Goal: Communication & Community: Answer question/provide support

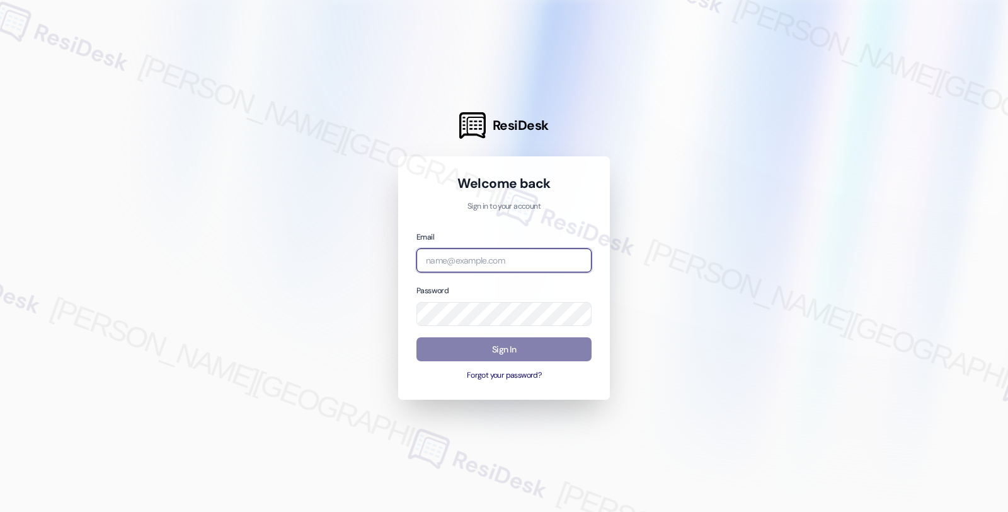
click at [512, 267] on input "email" at bounding box center [503, 260] width 175 height 25
type input "automated-surveys-root_management-fides.[PERSON_NAME]@root_[DOMAIN_NAME]"
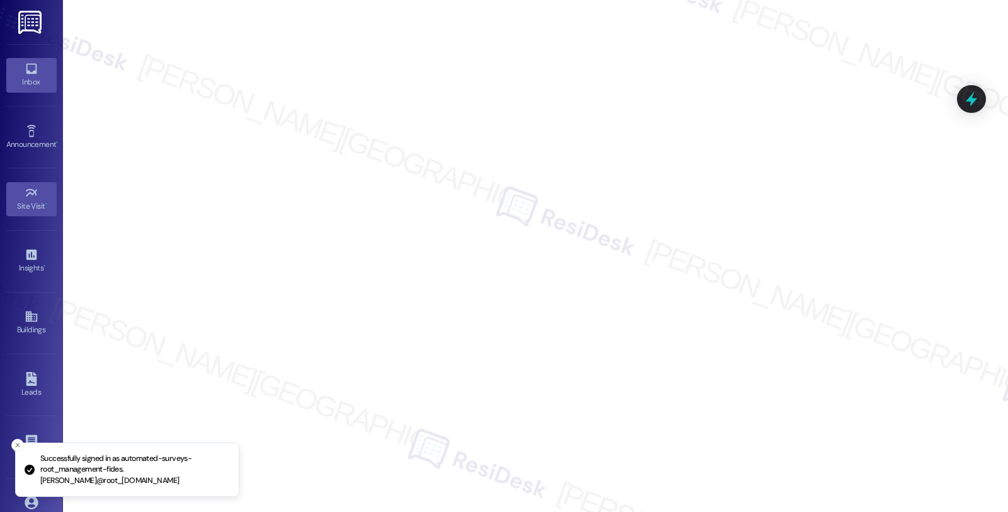
click at [21, 76] on div "Inbox" at bounding box center [31, 82] width 63 height 13
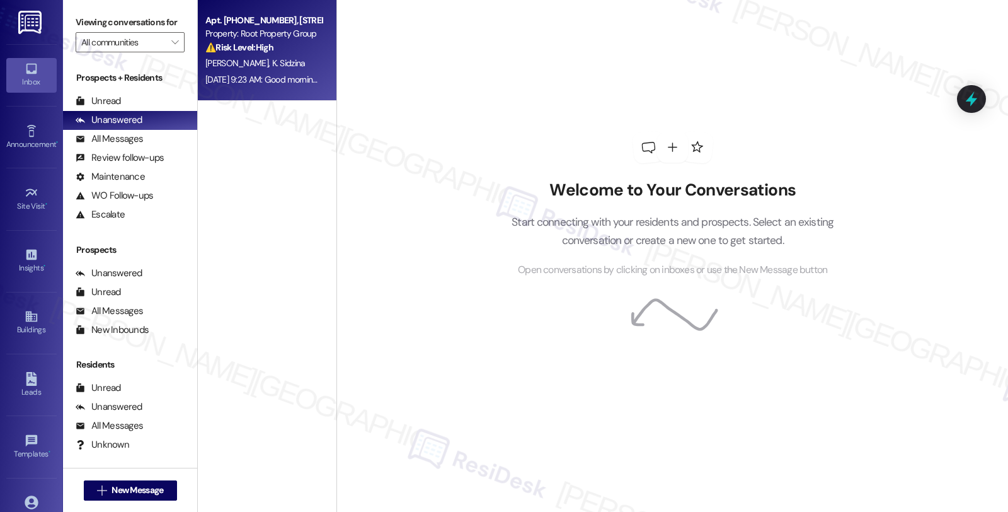
click at [314, 54] on div "Apt. [PHONE_NUMBER], [STREET_ADDRESS] Property: Root Property Group ⚠️ Risk Lev…" at bounding box center [263, 34] width 119 height 43
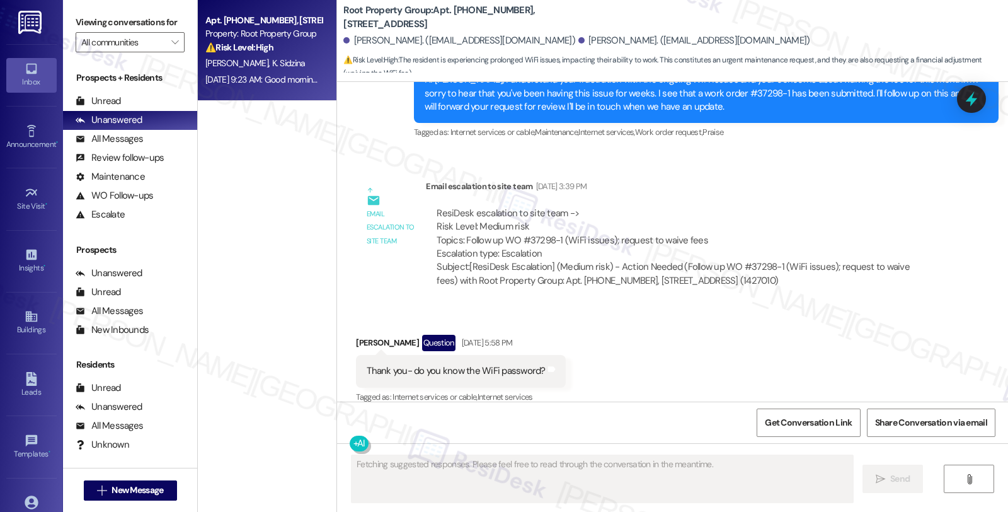
scroll to position [3411, 0]
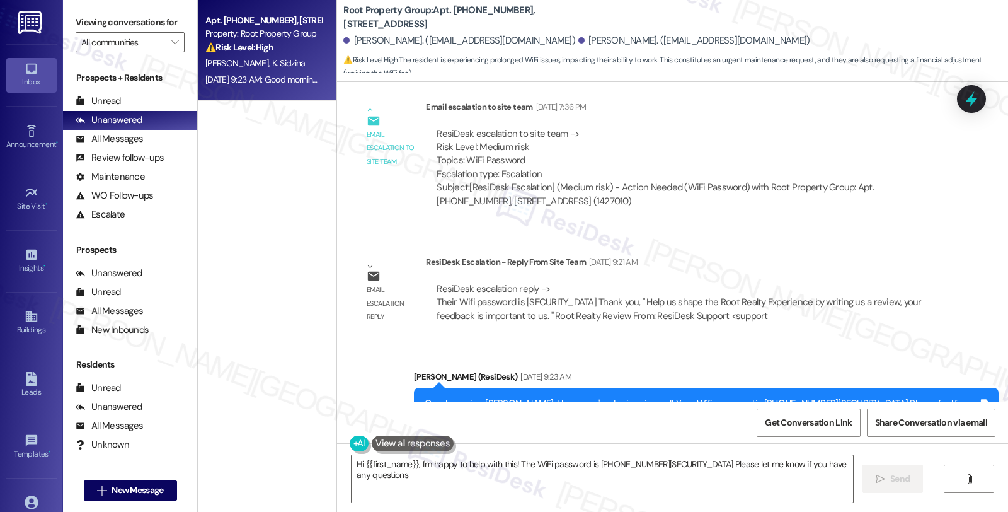
type textarea "Hi {{first_name}}, I'm happy to help with this! The WiFi password is [PHONE_NUM…"
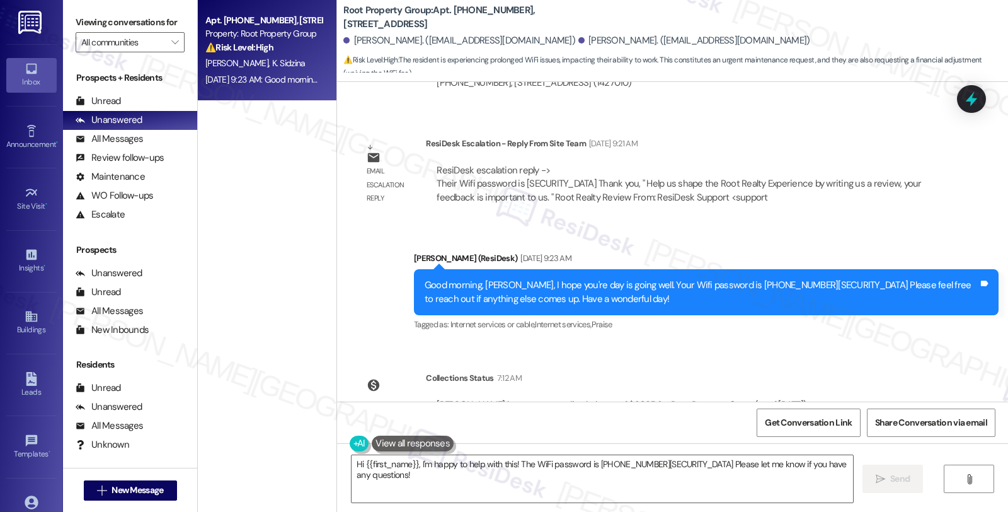
scroll to position [4024, 0]
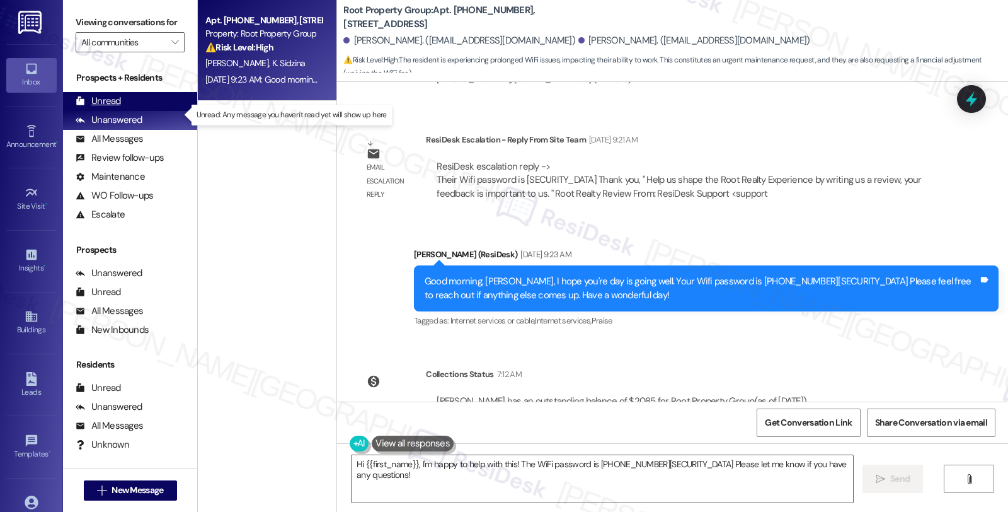
click at [103, 108] on div "Unread" at bounding box center [98, 101] width 45 height 13
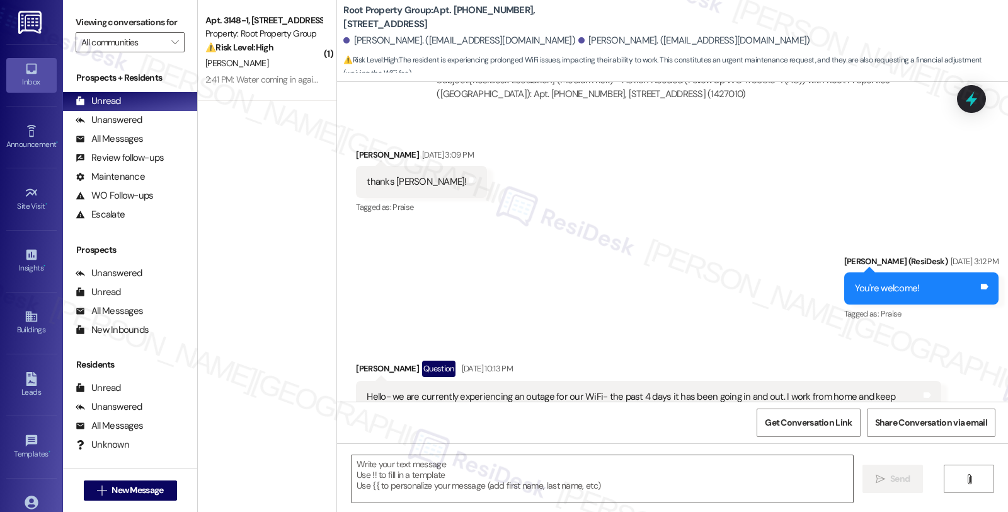
type textarea "Fetching suggested responses. Please feel free to read through the conversation…"
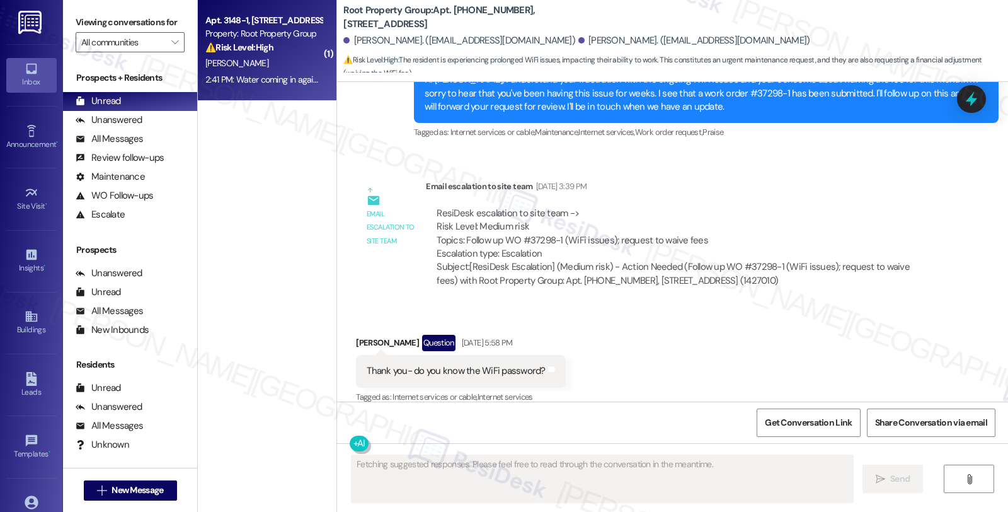
scroll to position [3411, 0]
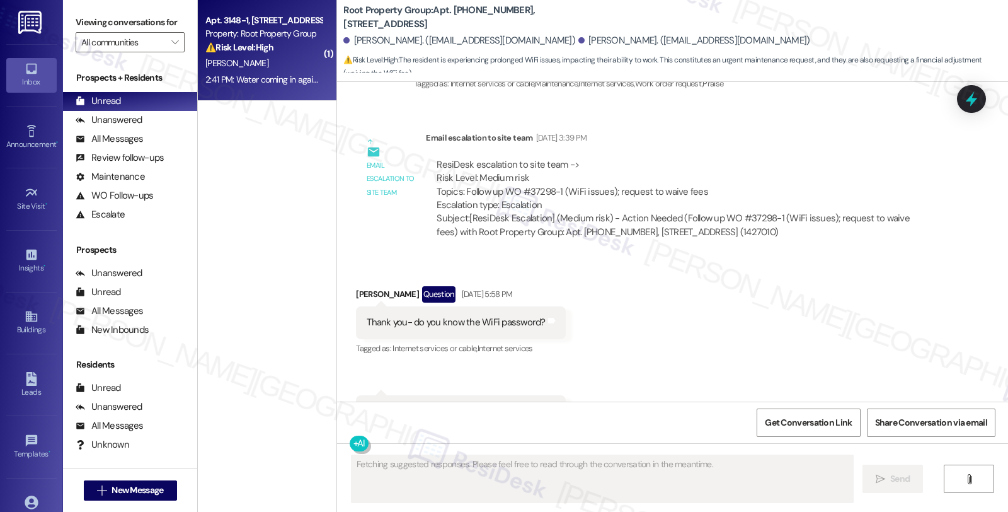
click at [304, 38] on div "Property: Root Property Group" at bounding box center [263, 33] width 117 height 13
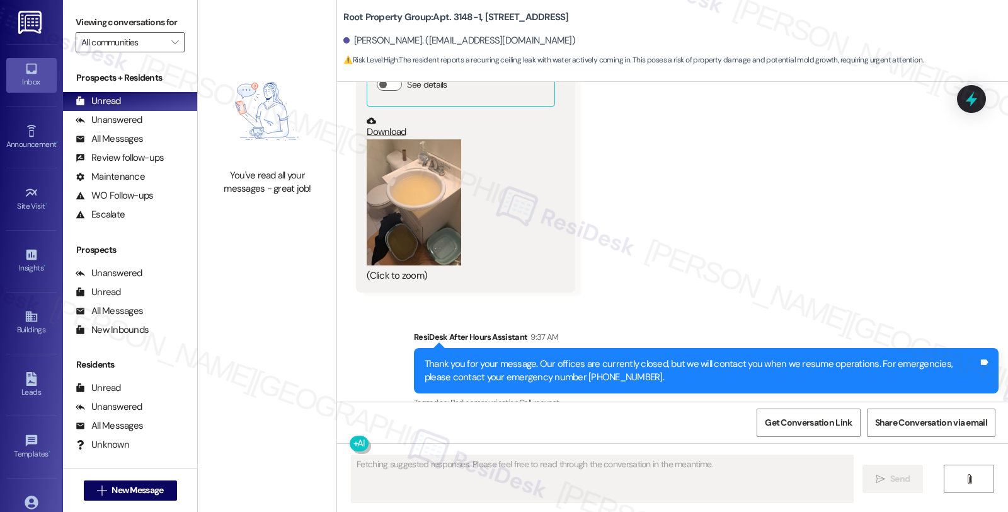
scroll to position [4853, 0]
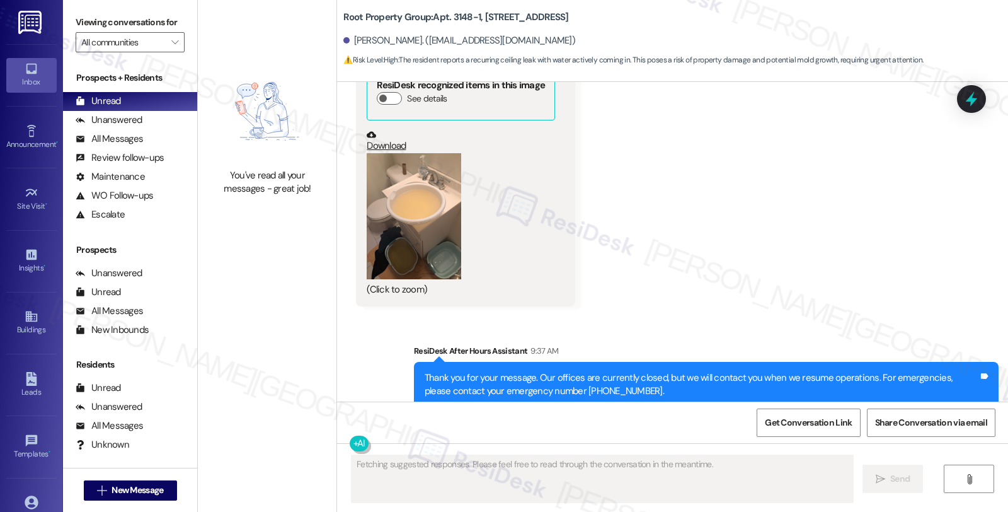
click at [403, 247] on button "Zoom image" at bounding box center [414, 216] width 95 height 126
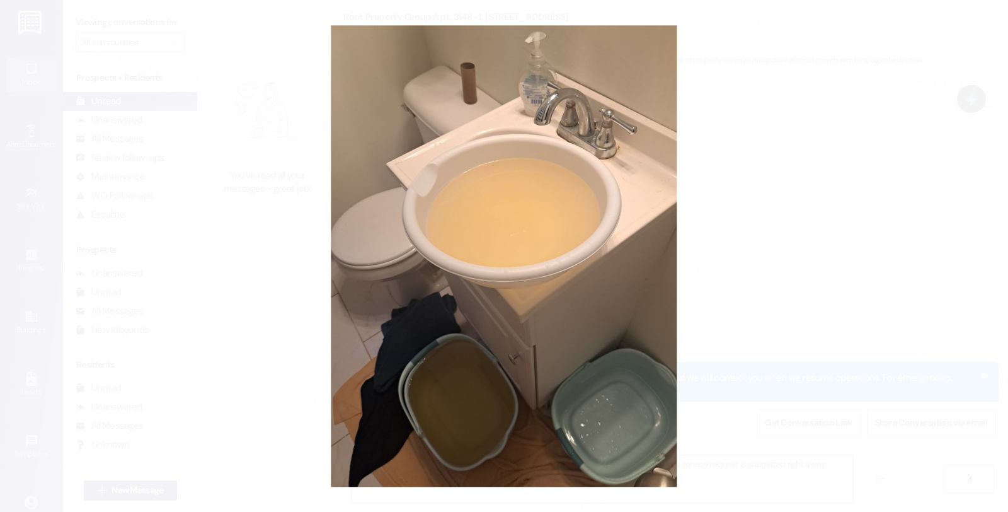
click at [750, 219] on button "Unzoom image" at bounding box center [504, 256] width 1008 height 512
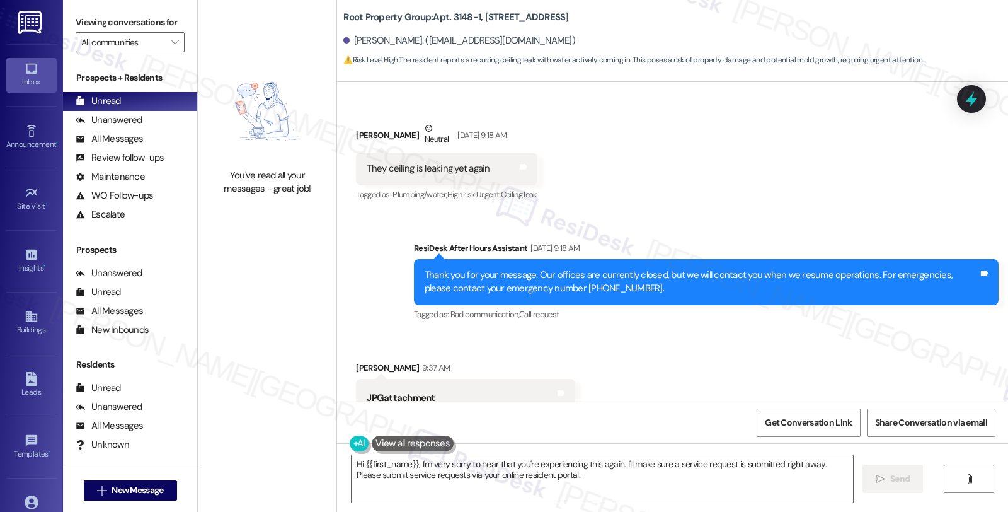
scroll to position [4502, 0]
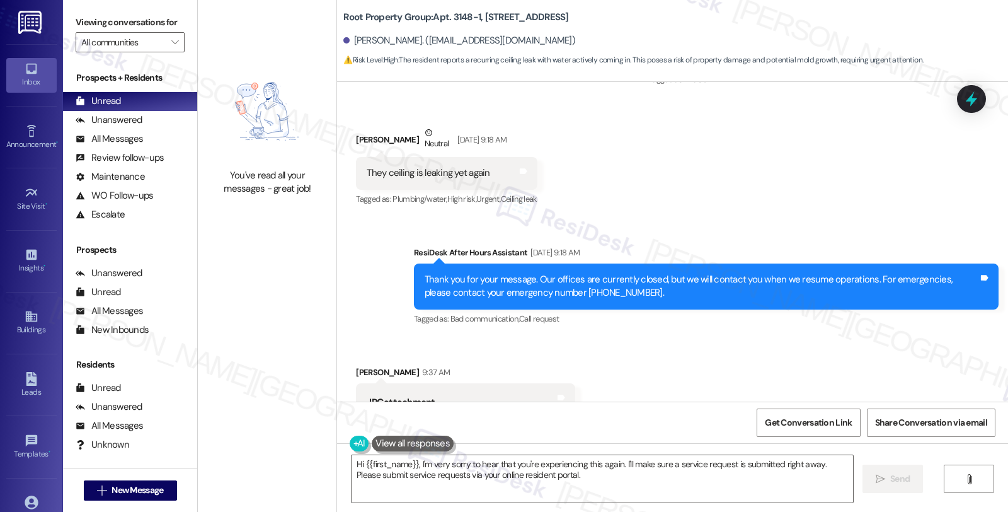
drag, startPoint x: 345, startPoint y: 136, endPoint x: 406, endPoint y: 137, distance: 60.5
click at [406, 137] on div "Received via SMS [PERSON_NAME] Neutral [DATE] 9:18 AM They ceiling is leaking y…" at bounding box center [447, 167] width 200 height 101
copy div "[PERSON_NAME]"
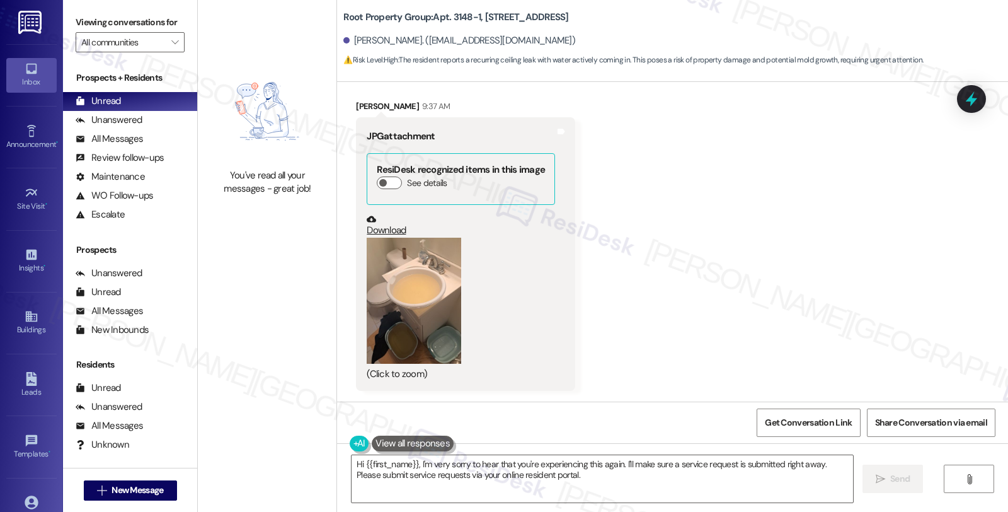
scroll to position [4923, 0]
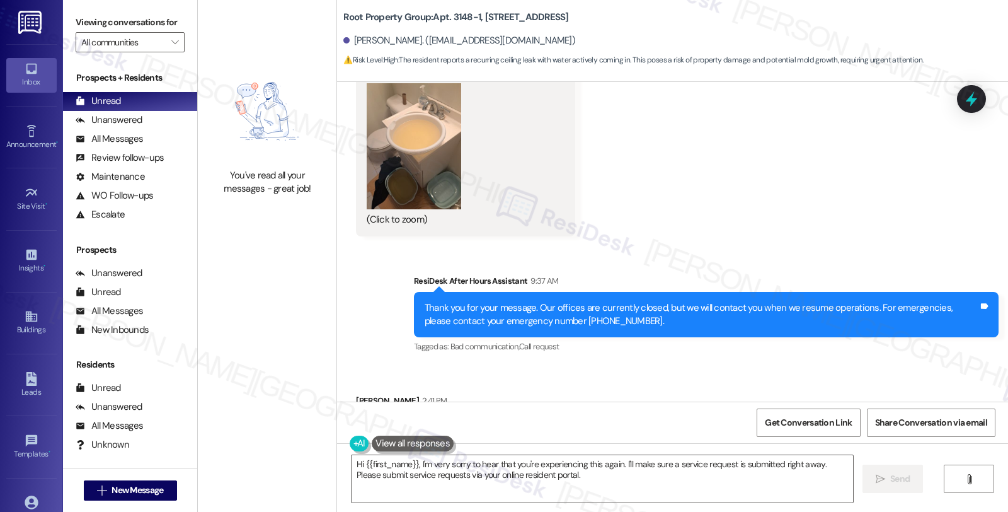
click at [410, 199] on button "Zoom image" at bounding box center [414, 146] width 95 height 126
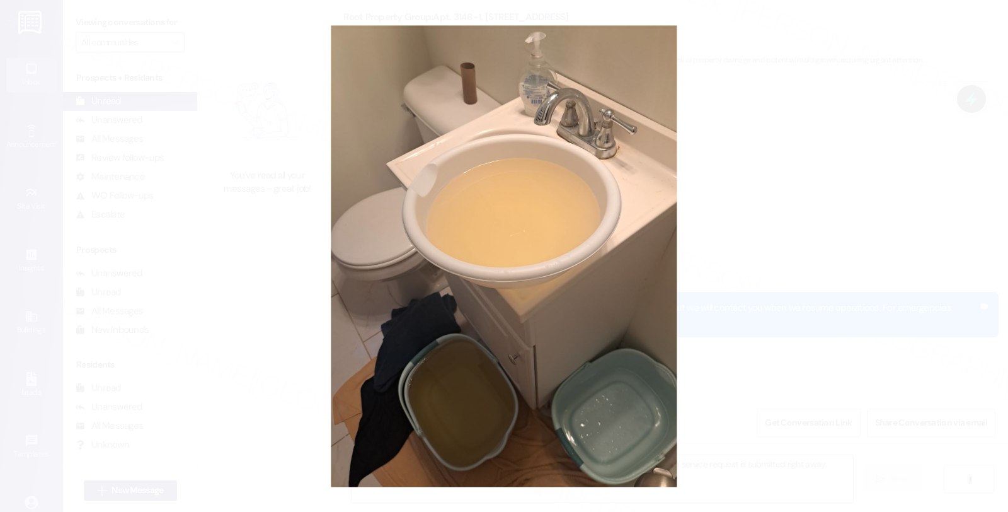
click at [857, 159] on button "Unzoom image" at bounding box center [504, 256] width 1008 height 512
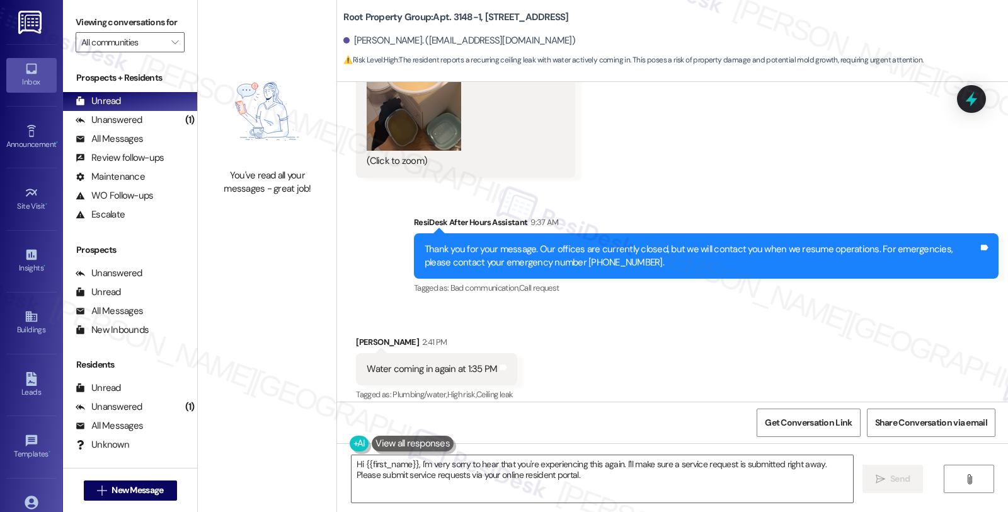
scroll to position [4993, 0]
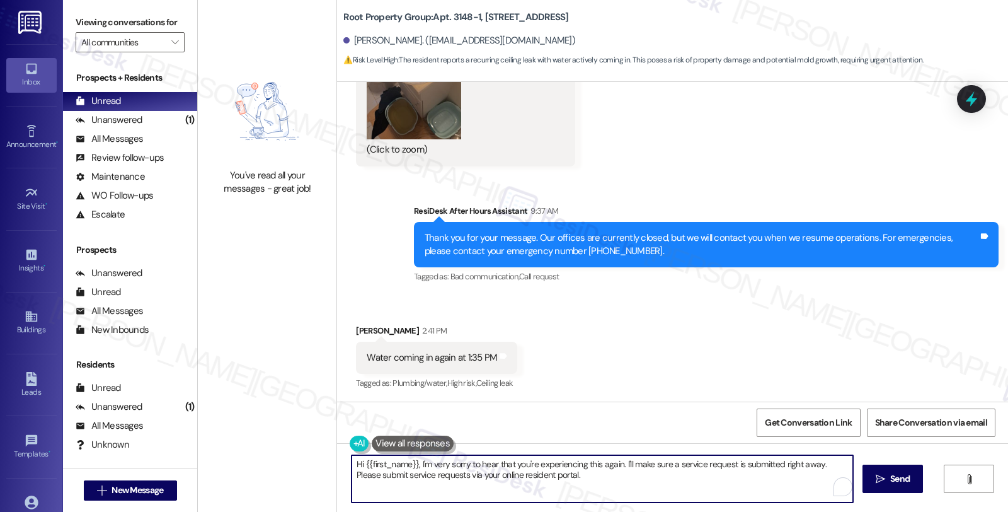
drag, startPoint x: 619, startPoint y: 462, endPoint x: 653, endPoint y: 470, distance: 34.4
click at [653, 470] on textarea "Hi {{first_name}}, I'm very sorry to hear that you're experiencing this again. …" at bounding box center [603, 478] width 502 height 47
paste textarea "#37324-1"
click at [802, 461] on textarea "Hi {{first_name}}, I'm very sorry to hear that you're experiencing this again. …" at bounding box center [601, 478] width 502 height 47
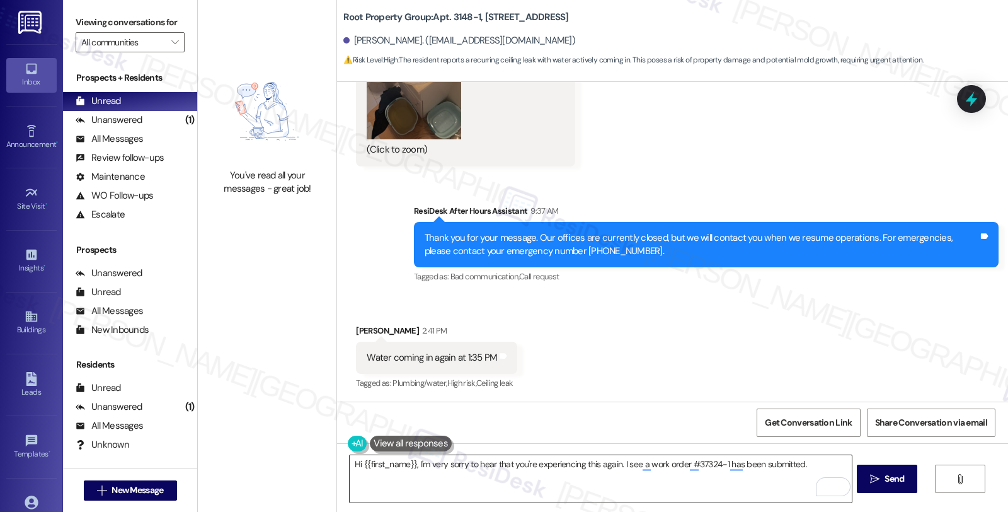
click at [641, 478] on textarea "Hi {{first_name}}, I'm very sorry to hear that you're experiencing this again. …" at bounding box center [601, 478] width 502 height 47
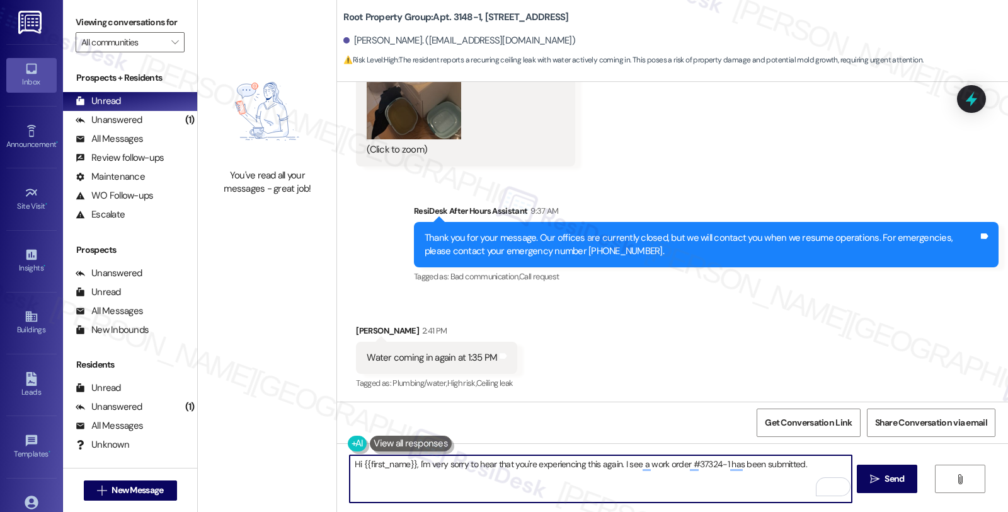
click at [806, 462] on textarea "Hi {{first_name}}, I'm very sorry to hear that you're experiencing this again. …" at bounding box center [601, 478] width 502 height 47
click at [430, 477] on textarea "Hi {{first_name}}, I'm very sorry to hear that you're experiencing this again. …" at bounding box center [601, 478] width 502 height 47
click at [614, 469] on textarea "Hi {{first_name}}, I'm very sorry to hear that you're experiencing this again. …" at bounding box center [601, 478] width 502 height 47
click at [651, 480] on textarea "Hi {{first_name}}, I'm very sorry to hear that you're experiencing this again. …" at bounding box center [601, 478] width 502 height 47
type textarea "Hi {{first_name}}, I'm very sorry to hear that you're experiencing this again. …"
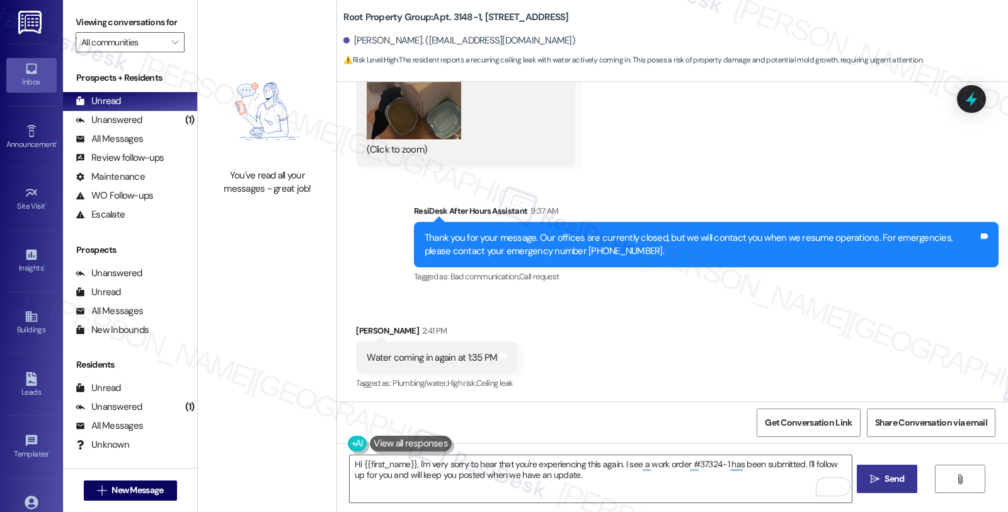
click at [885, 480] on span "Send" at bounding box center [895, 478] width 20 height 13
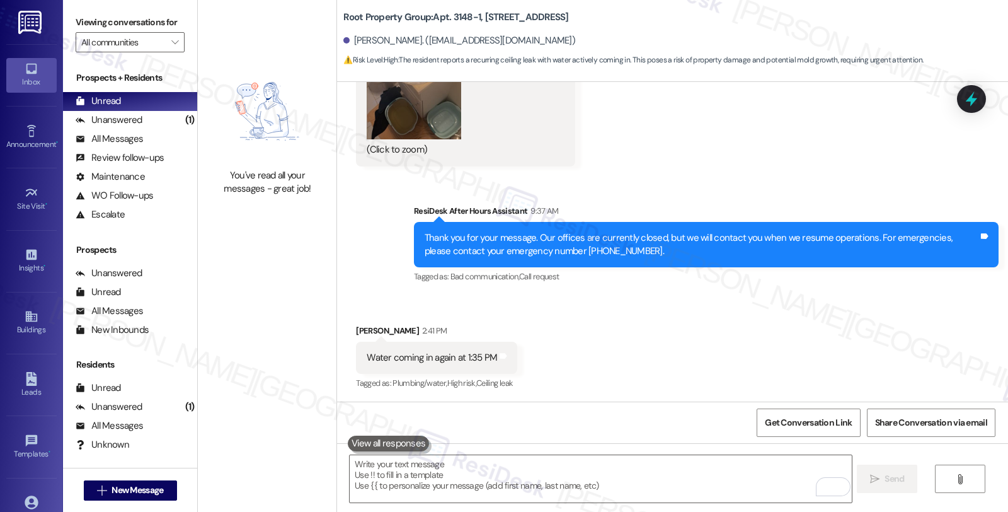
scroll to position [5094, 0]
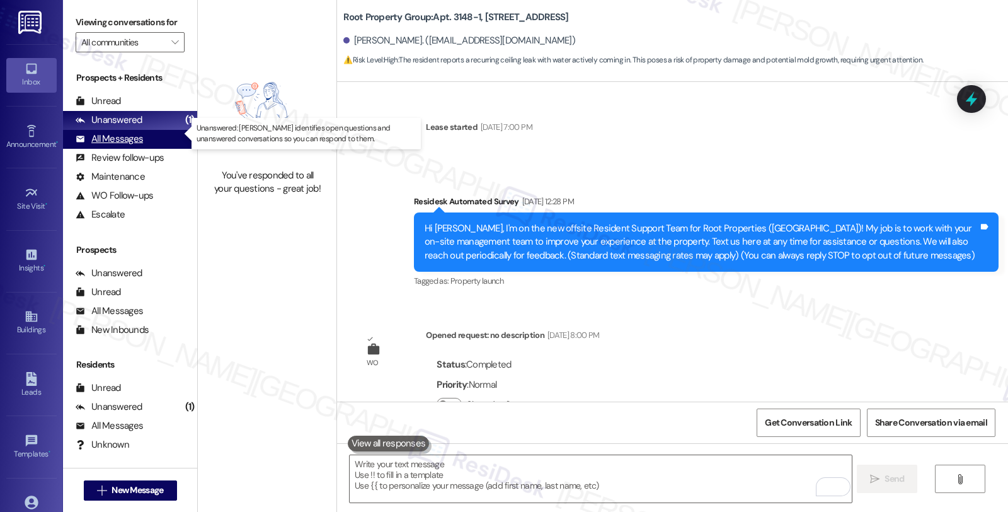
scroll to position [5094, 0]
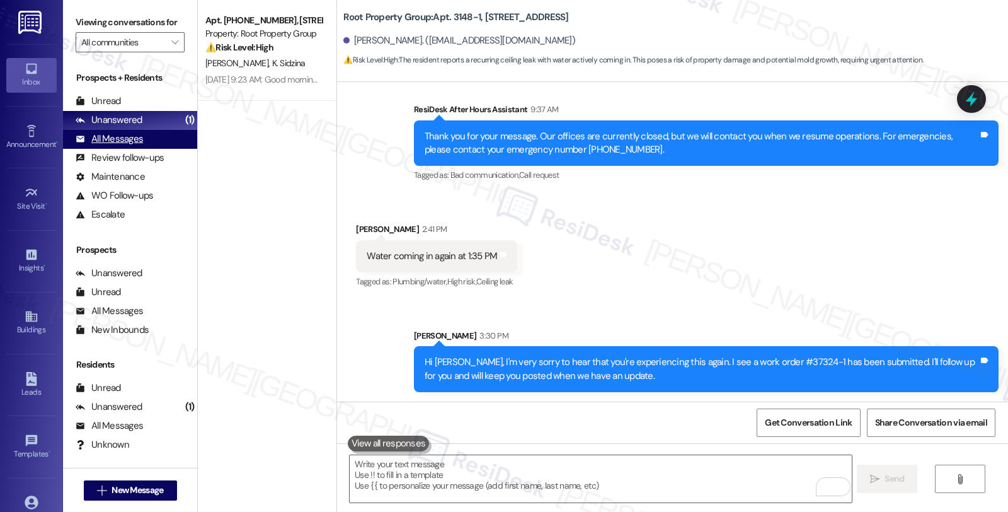
click at [124, 146] on div "All Messages" at bounding box center [109, 138] width 67 height 13
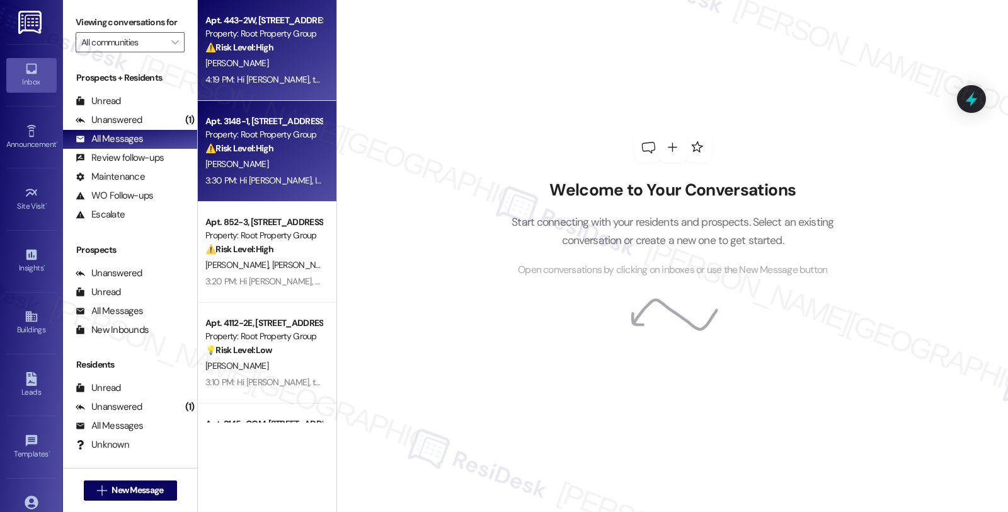
click at [282, 35] on div "Property: Root Property Group" at bounding box center [263, 33] width 117 height 13
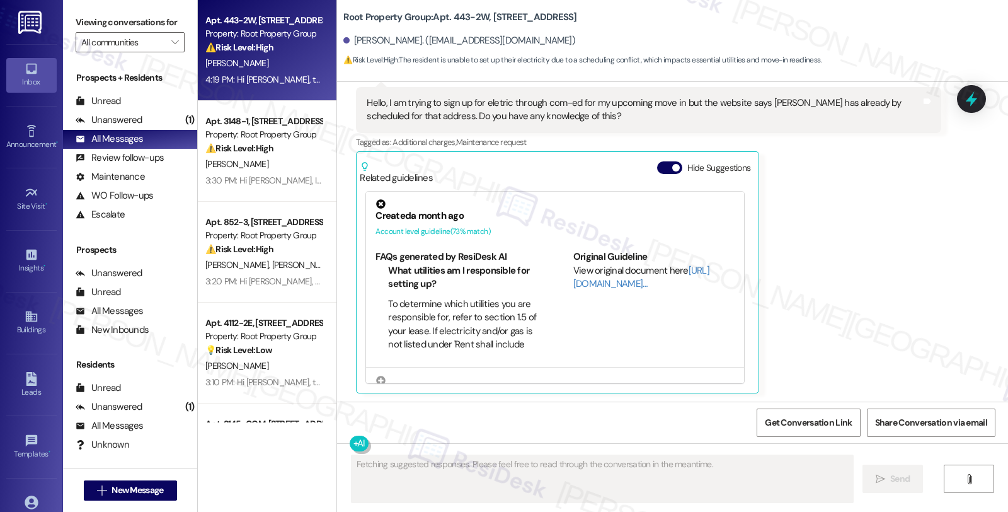
scroll to position [199, 0]
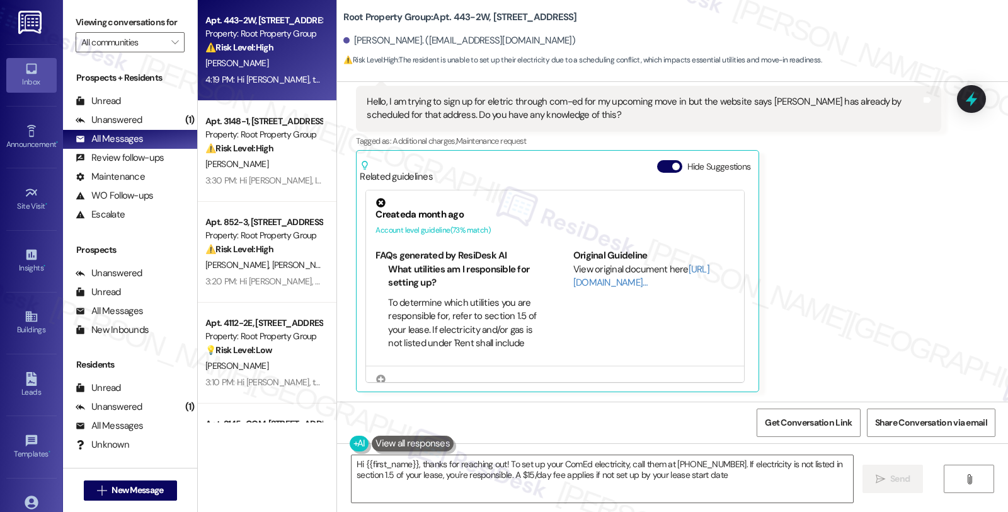
type textarea "Hi {{first_name}}, thanks for reaching out! To set up your ComEd electricity, c…"
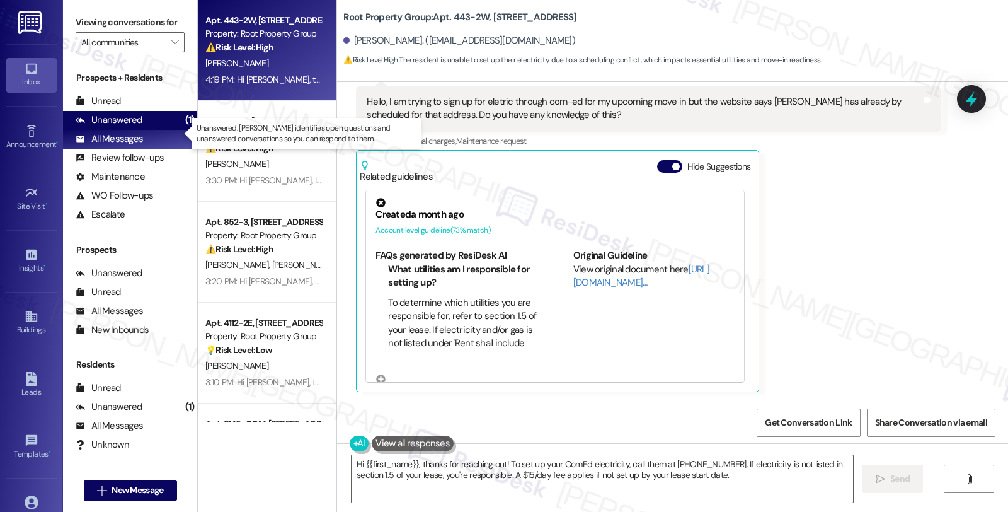
click at [116, 127] on div "Unanswered" at bounding box center [109, 119] width 67 height 13
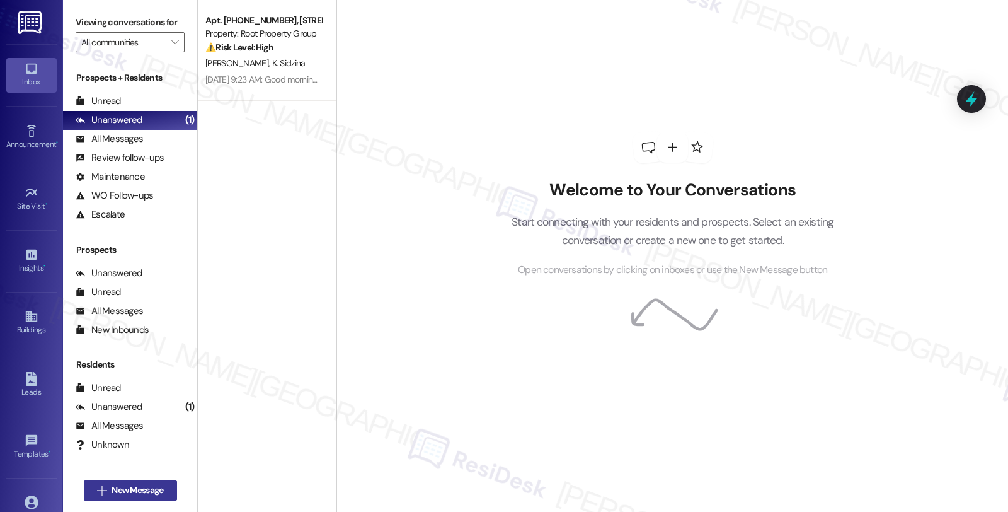
click at [125, 488] on span "New Message" at bounding box center [138, 489] width 52 height 13
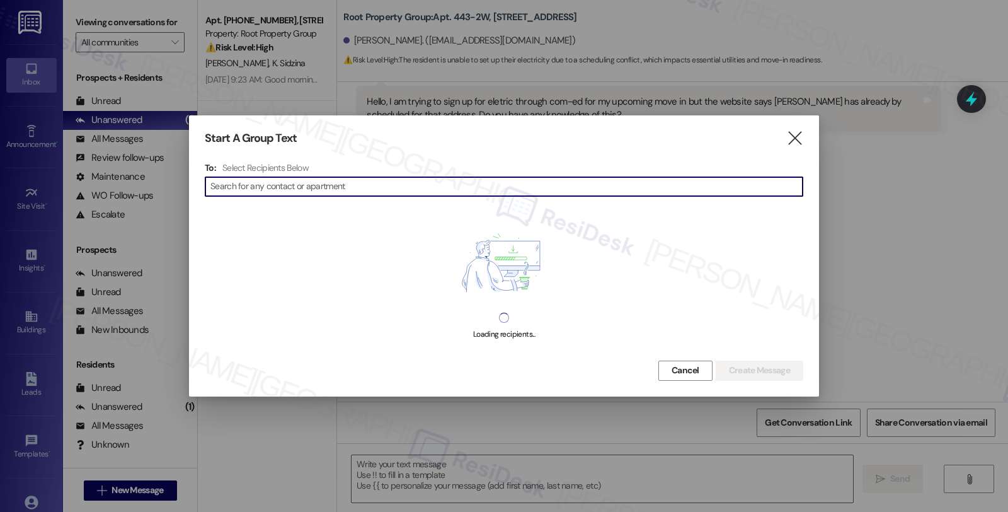
type textarea "Fetching suggested responses. Please feel free to read through the conversation…"
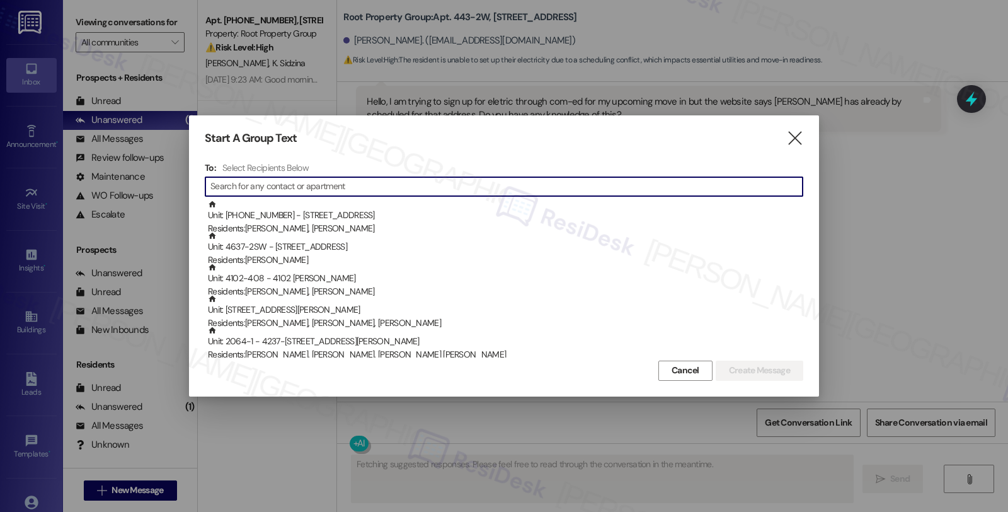
type input "O'Keefe"
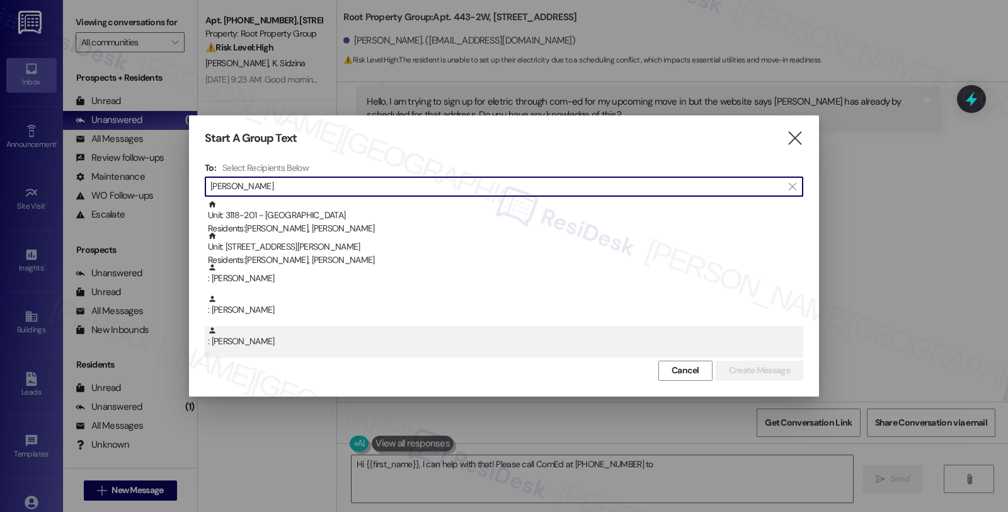
type textarea "Hi {{first_name}}, I can help with that! Please call ComEd at 800.334.7661 to a…"
type input "O'Keefe"
click at [351, 338] on div ": Allison O'Keefe" at bounding box center [505, 337] width 595 height 22
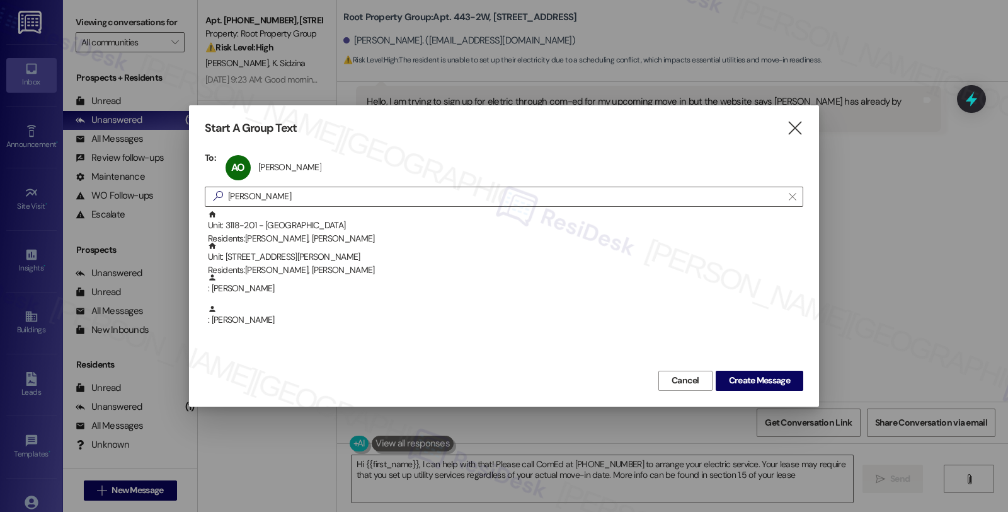
type textarea "Hi {{first_name}}, I can help with that! Please call ComEd at 800.334.7661 to a…"
click at [729, 385] on span "Create Message" at bounding box center [759, 380] width 61 height 13
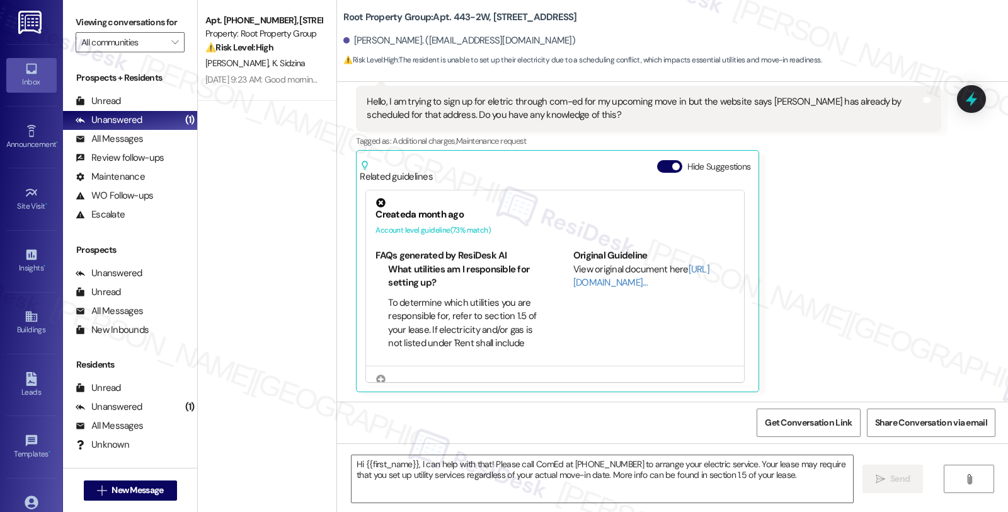
type textarea "Fetching suggested responses. Please feel free to read through the conversation…"
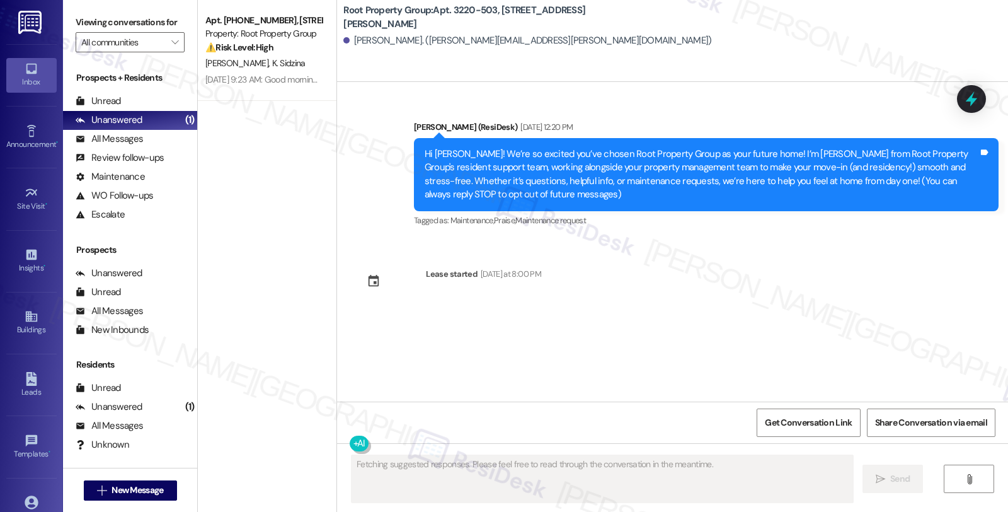
scroll to position [0, 0]
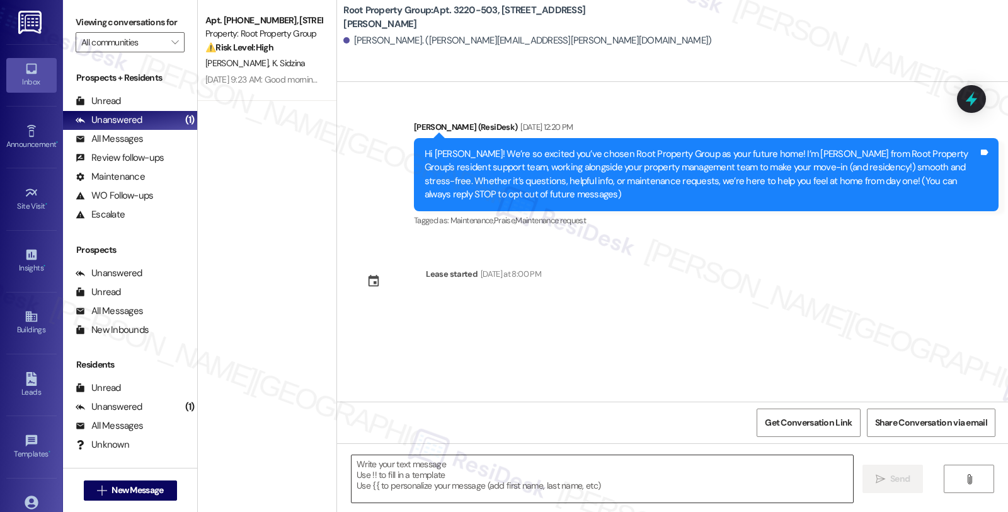
click at [466, 479] on textarea at bounding box center [603, 478] width 502 height 47
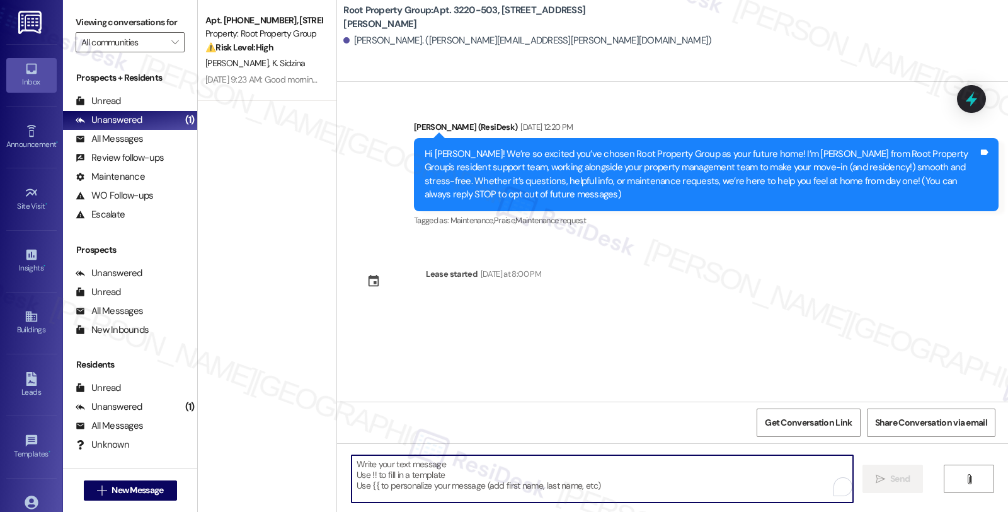
paste textarea "Hi {{first_name}}! Only one week to go until move-in at {{property}} — we can’t…"
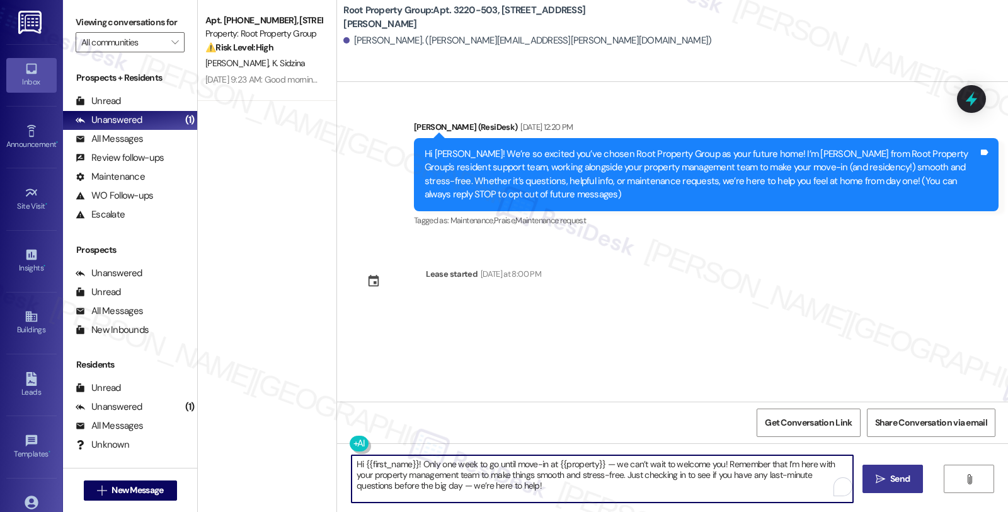
type textarea "Hi {{first_name}}! Only one week to go until move-in at {{property}} — we can’t…"
click at [890, 484] on span "Send" at bounding box center [900, 478] width 20 height 13
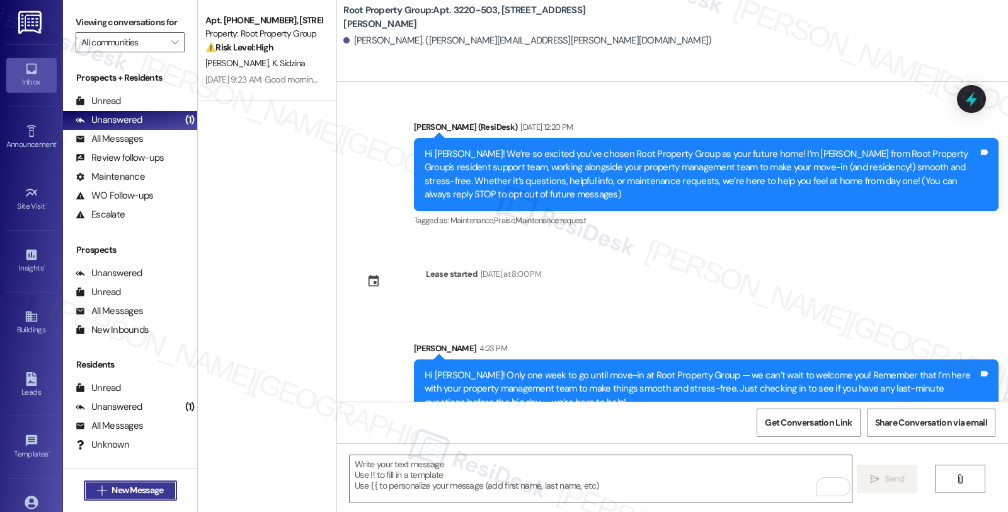
click at [123, 484] on span "New Message" at bounding box center [138, 489] width 52 height 13
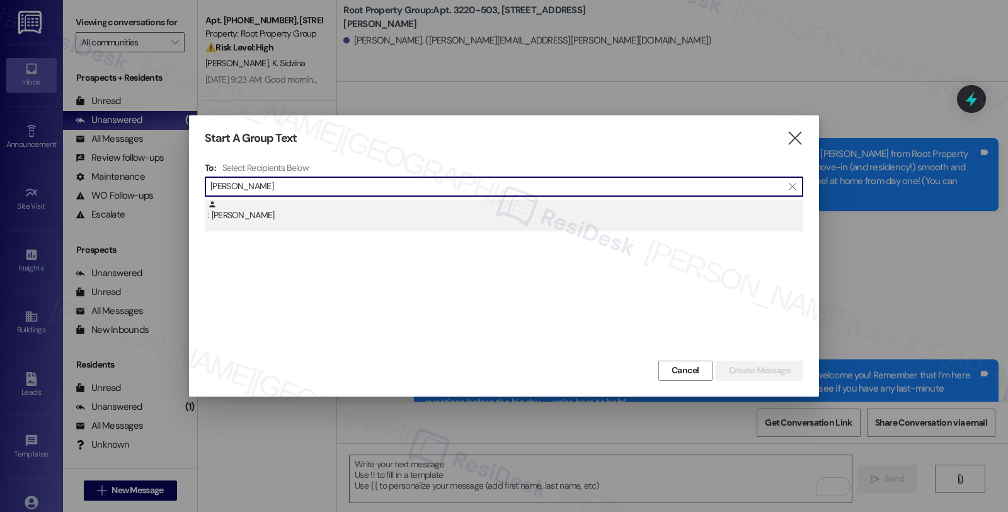
type input "Slusher"
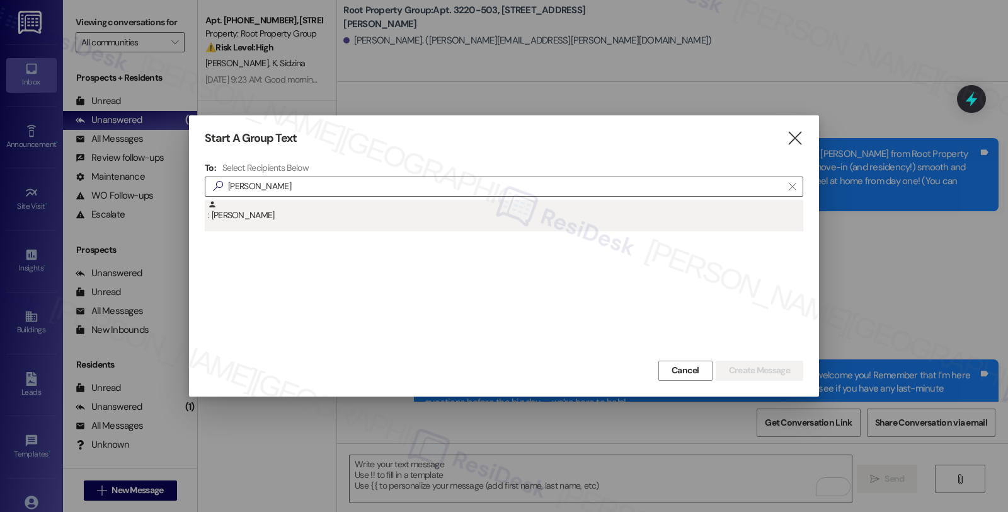
click at [261, 215] on div ": Samuel Slusher" at bounding box center [505, 211] width 595 height 22
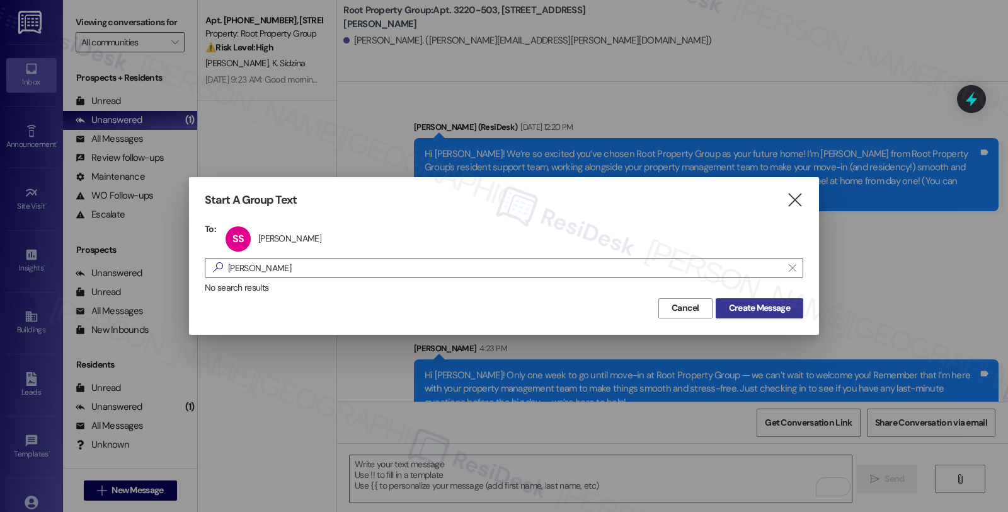
click at [767, 304] on span "Create Message" at bounding box center [759, 307] width 61 height 13
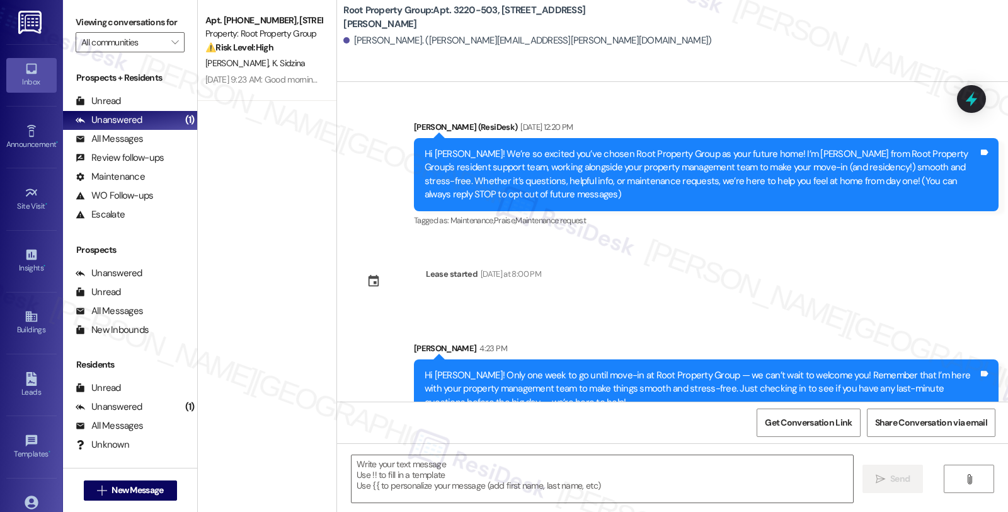
type textarea "Fetching suggested responses. Please feel free to read through the conversation…"
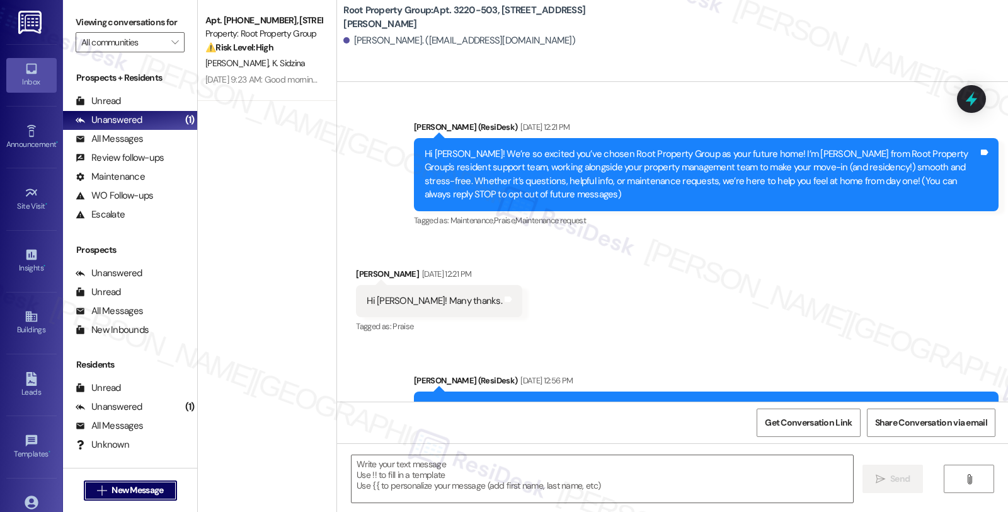
scroll to position [137, 0]
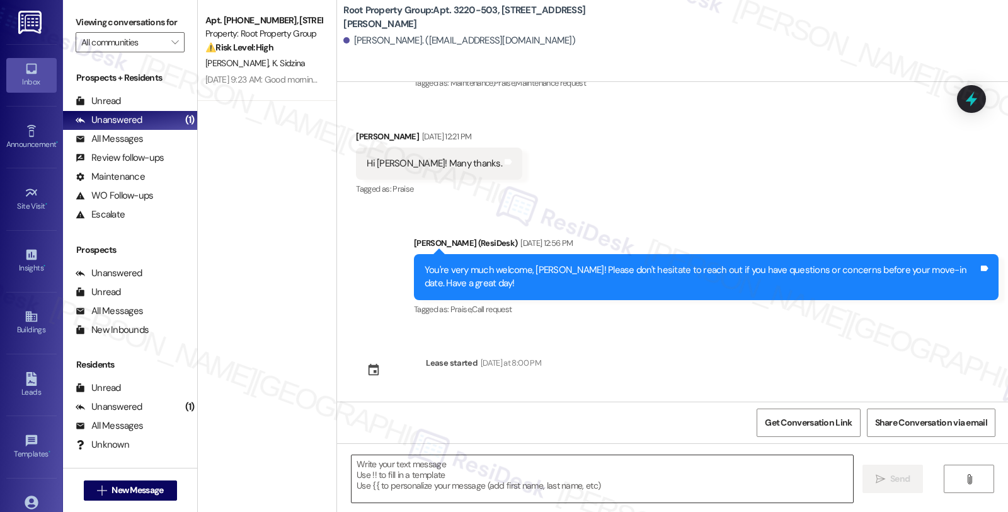
click at [551, 477] on textarea at bounding box center [603, 478] width 502 height 47
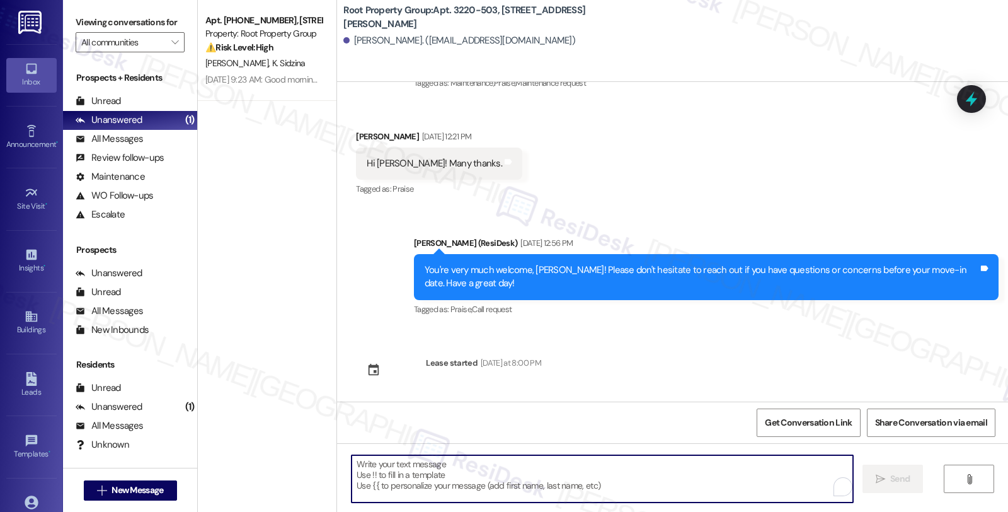
paste textarea "Hi {{first_name}}! Only one week to go until move-in at {{property}} — we can’t…"
type textarea "Hi {{first_name}}! Only one week to go until move-in at {{property}} — we can’t…"
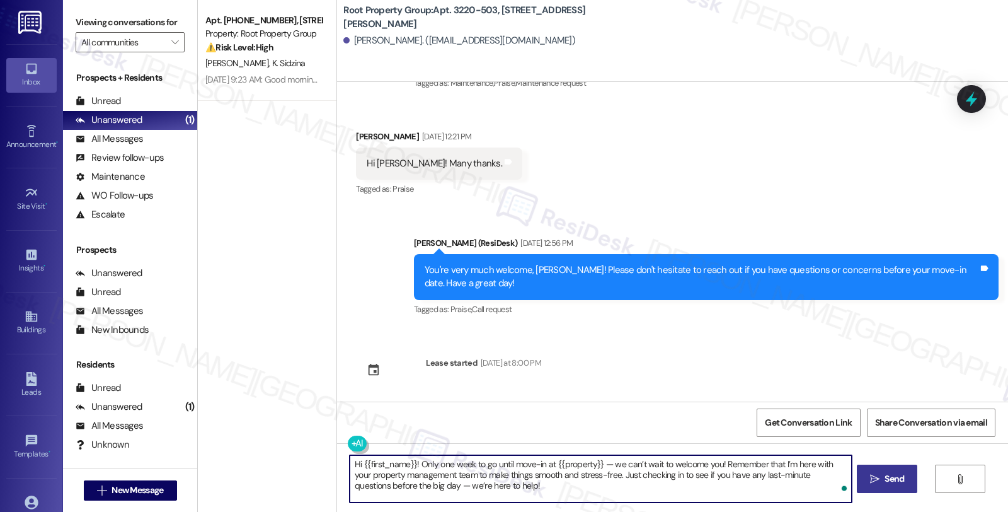
click at [531, 481] on textarea "Hi {{first_name}}! Only one week to go until move-in at {{property}} — we can’t…" at bounding box center [601, 478] width 502 height 47
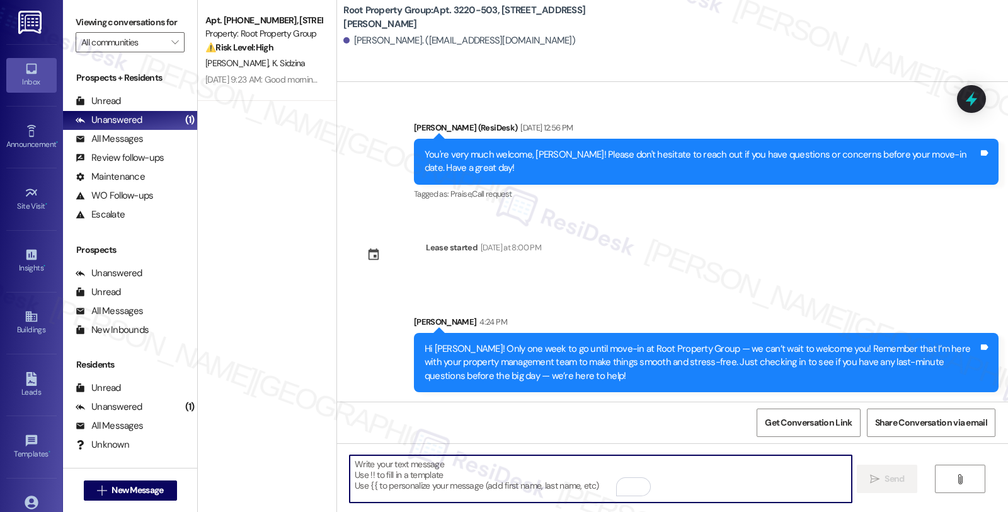
scroll to position [280, 0]
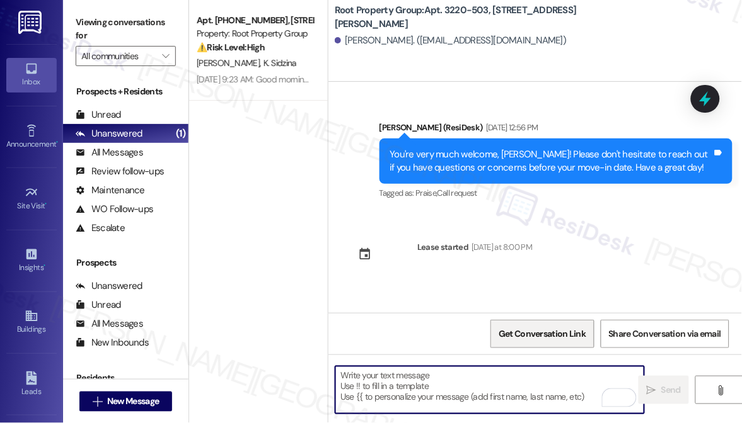
click at [542, 336] on span "Get Conversation Link" at bounding box center [541, 334] width 87 height 13
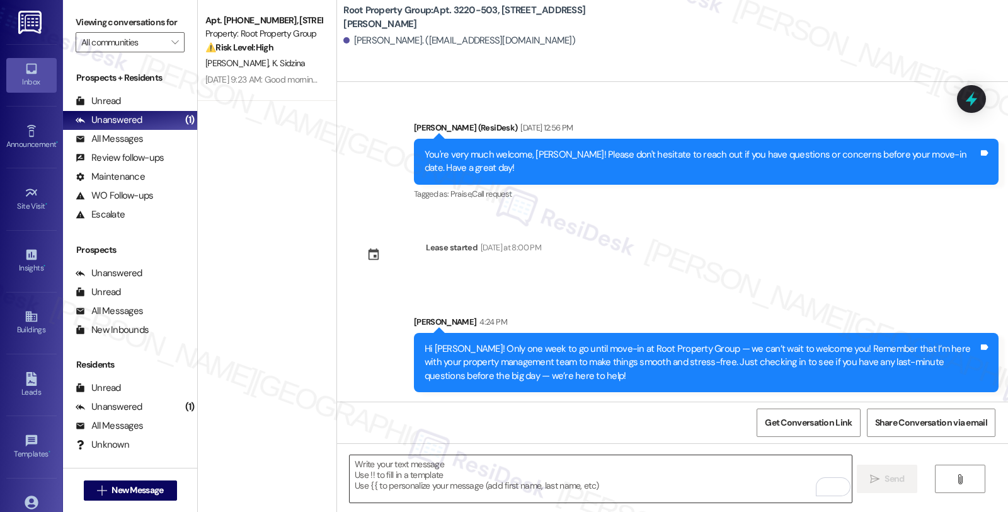
scroll to position [340, 0]
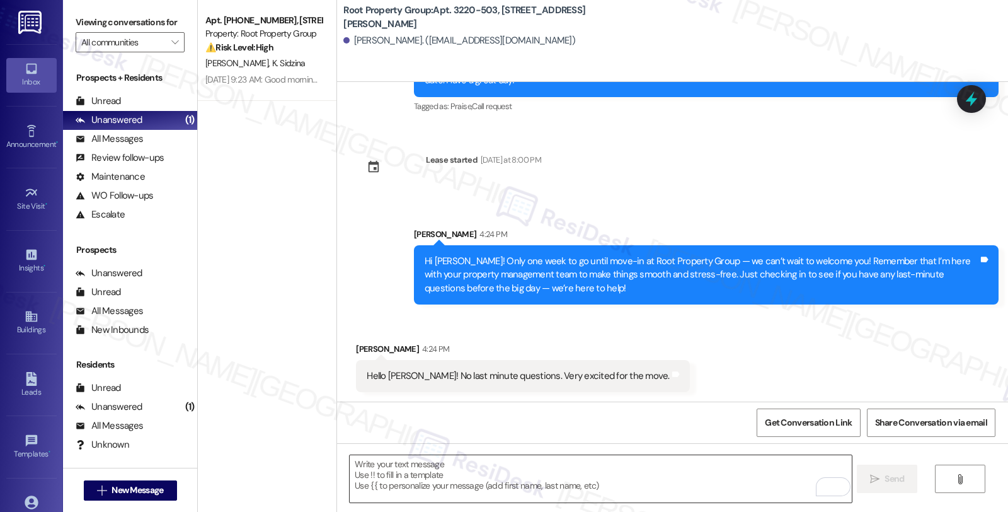
click at [505, 480] on textarea "To enrich screen reader interactions, please activate Accessibility in Grammarl…" at bounding box center [601, 478] width 502 height 47
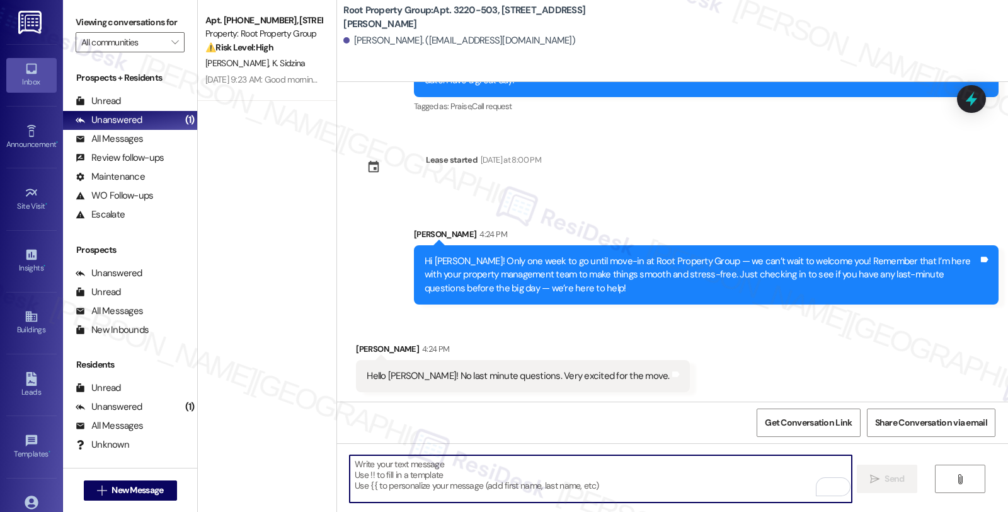
click at [498, 486] on textarea "To enrich screen reader interactions, please activate Accessibility in Grammarl…" at bounding box center [601, 478] width 502 height 47
paste textarea "That’s so great to hear – we’re excited to have you moving in soon! 😊 If anythi…"
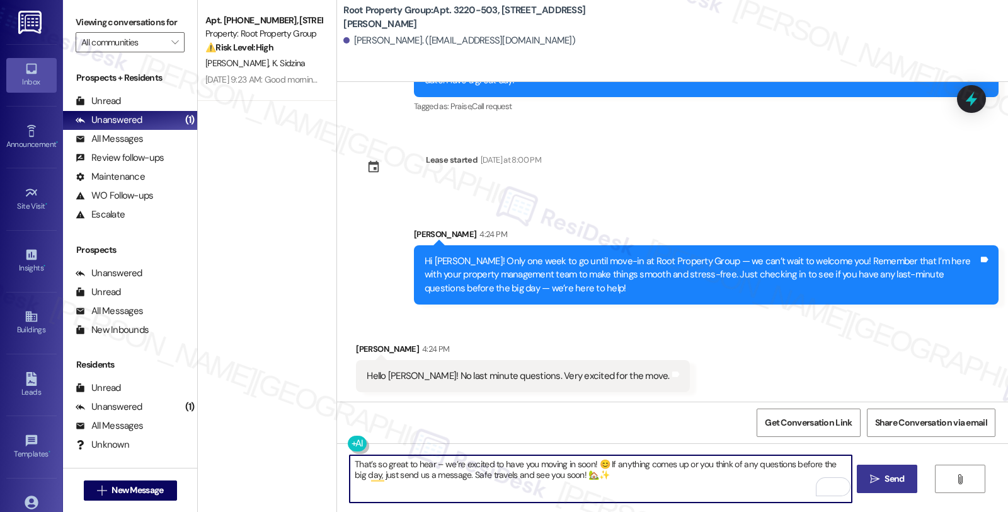
click at [650, 488] on textarea "That’s so great to hear – we’re excited to have you moving in soon! 😊 If anythi…" at bounding box center [601, 478] width 502 height 47
drag, startPoint x: 604, startPoint y: 478, endPoint x: 563, endPoint y: 483, distance: 41.3
click at [563, 483] on textarea "That’s so great to hear – we’re excited to have you moving in soon! 😊 If anythi…" at bounding box center [601, 478] width 502 height 47
type textarea "That’s so great to hear – we’re excited to have you moving in soon! 😊 If anythi…"
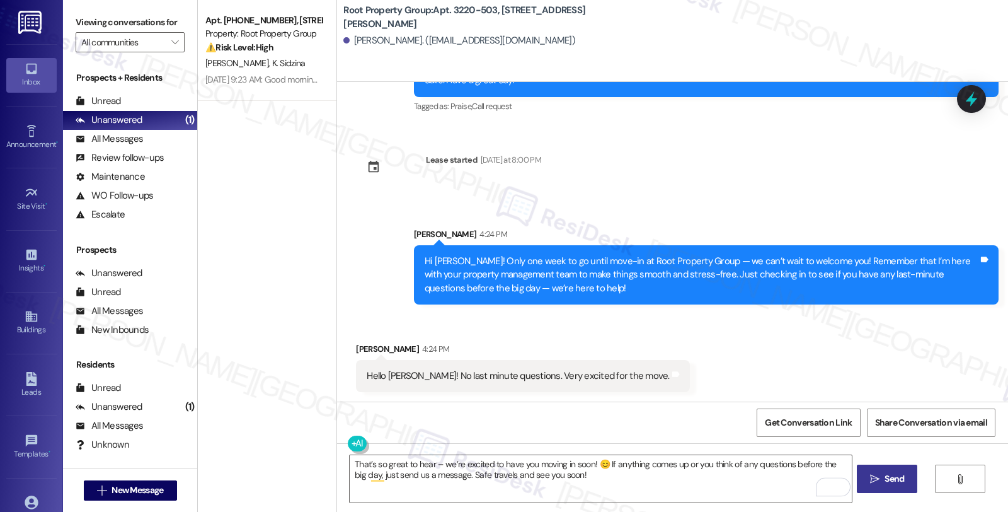
click at [895, 472] on span "Send" at bounding box center [895, 478] width 20 height 13
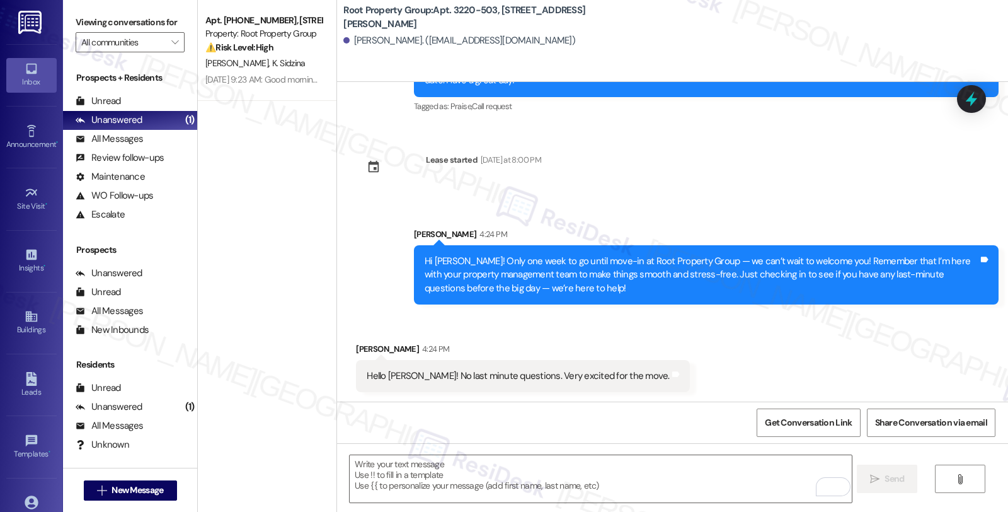
scroll to position [442, 0]
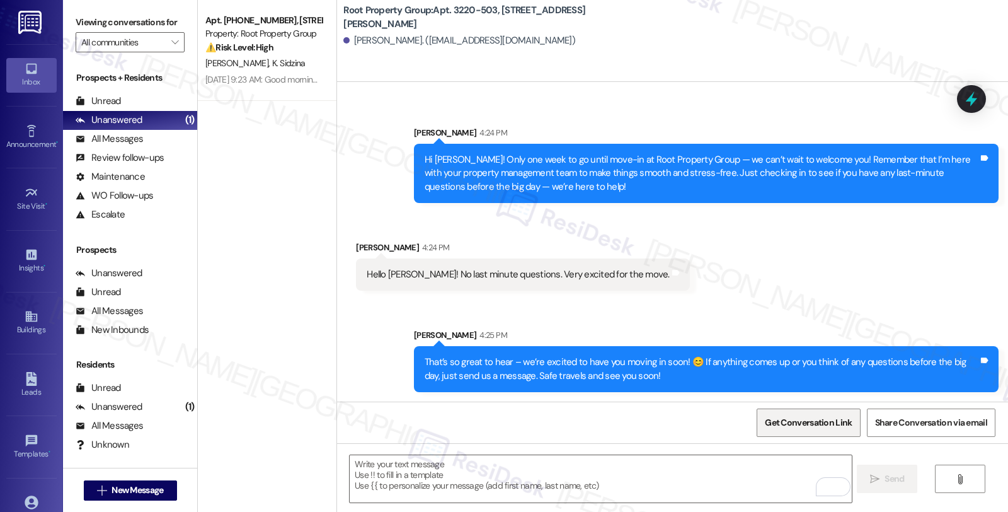
click at [806, 435] on span "Get Conversation Link" at bounding box center [808, 422] width 92 height 27
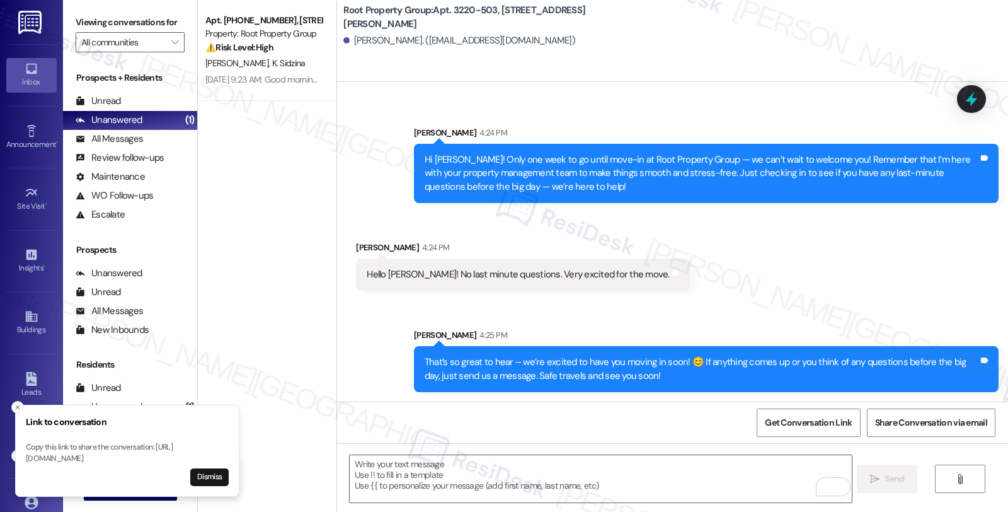
scroll to position [529, 0]
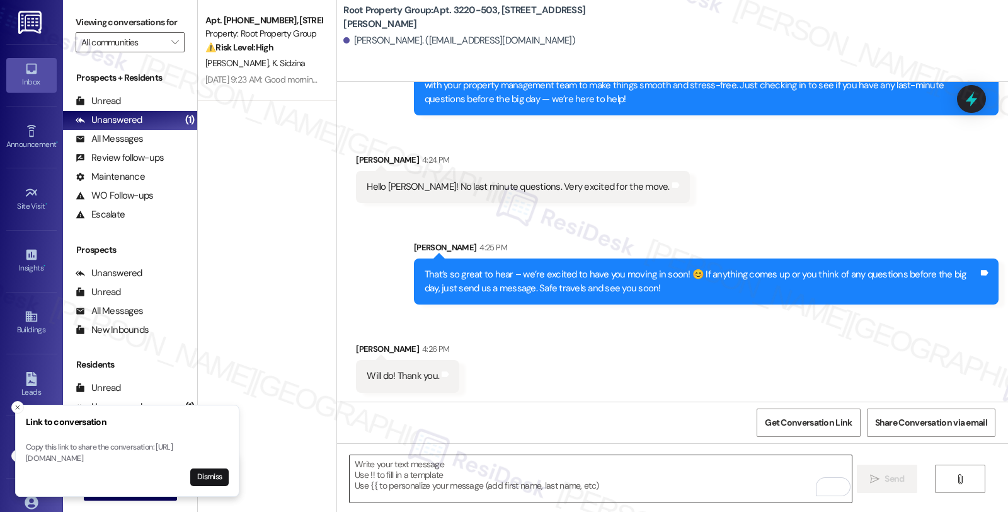
click at [428, 481] on textarea "To enrich screen reader interactions, please activate Accessibility in Grammarl…" at bounding box center [601, 478] width 502 height 47
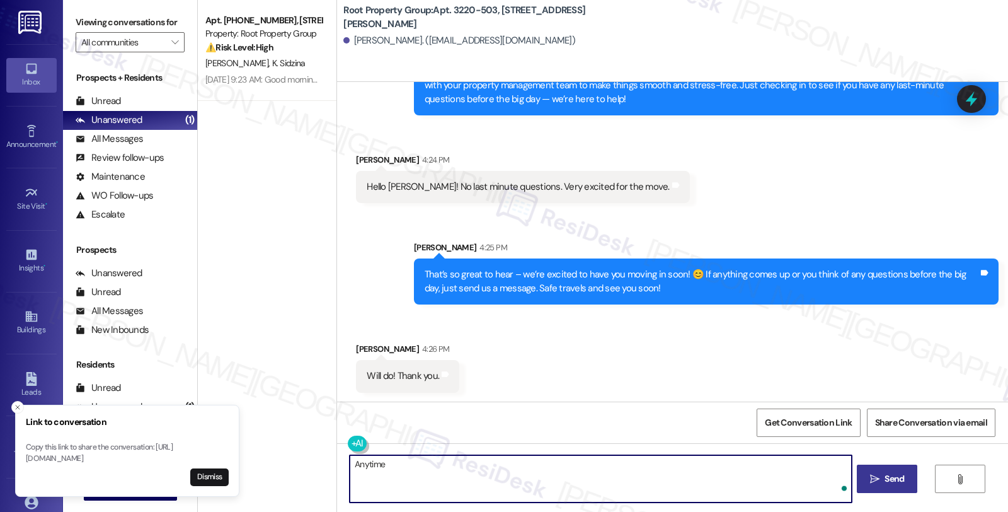
type textarea "Anytime!"
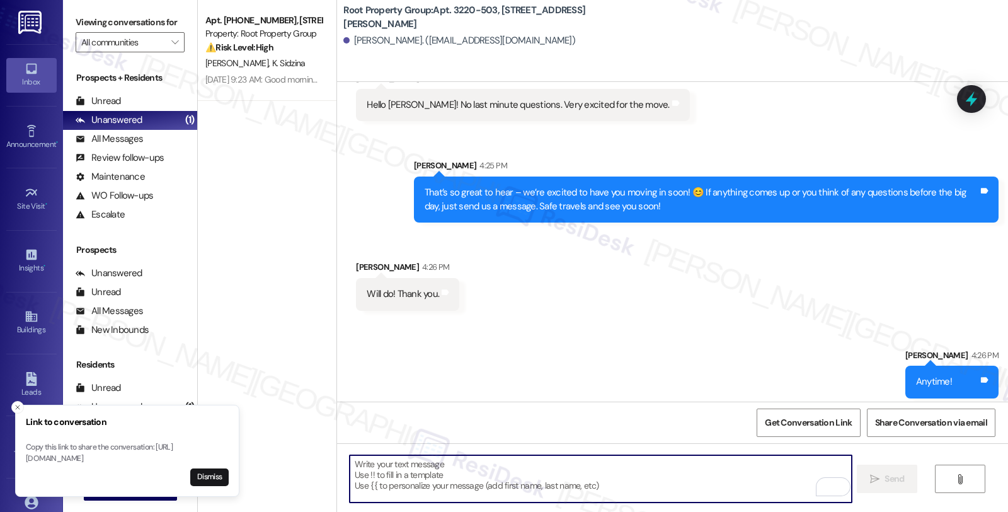
scroll to position [617, 0]
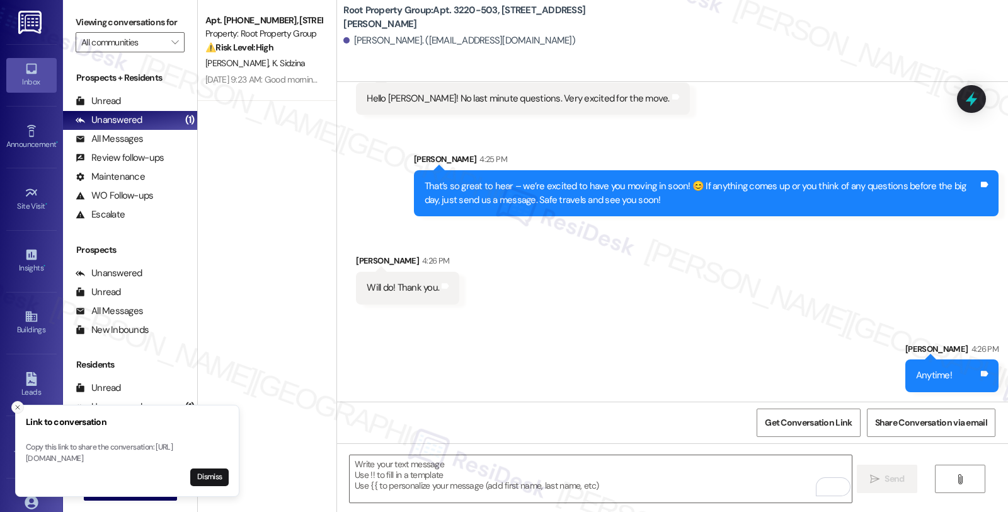
click at [17, 403] on icon "Close toast" at bounding box center [18, 407] width 8 height 8
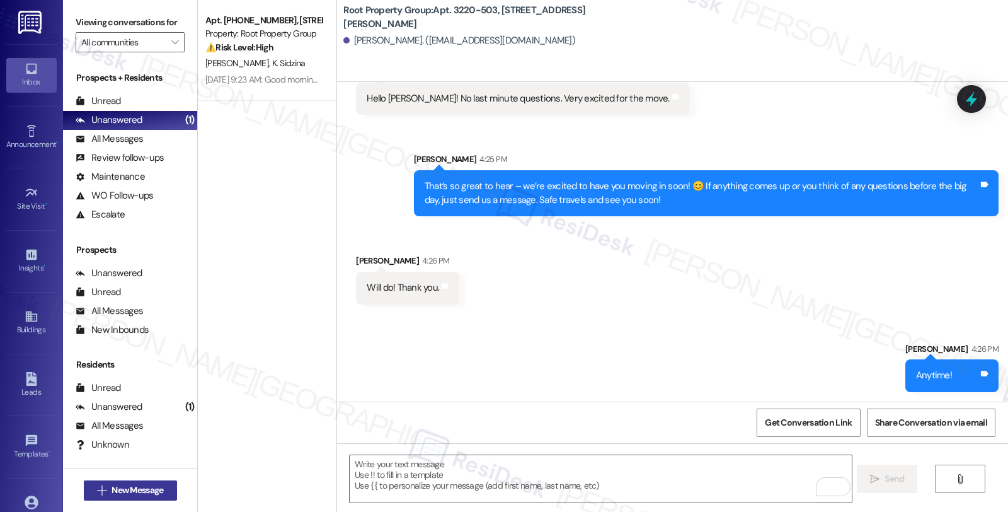
click at [149, 485] on span "New Message" at bounding box center [138, 489] width 52 height 13
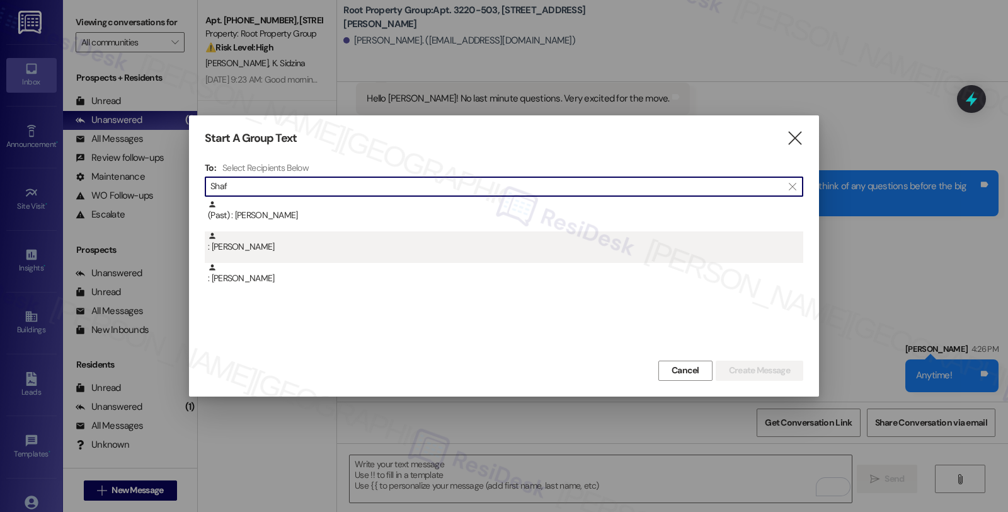
type input "Shaf"
click at [353, 239] on div ": Robert Shaf" at bounding box center [505, 242] width 595 height 22
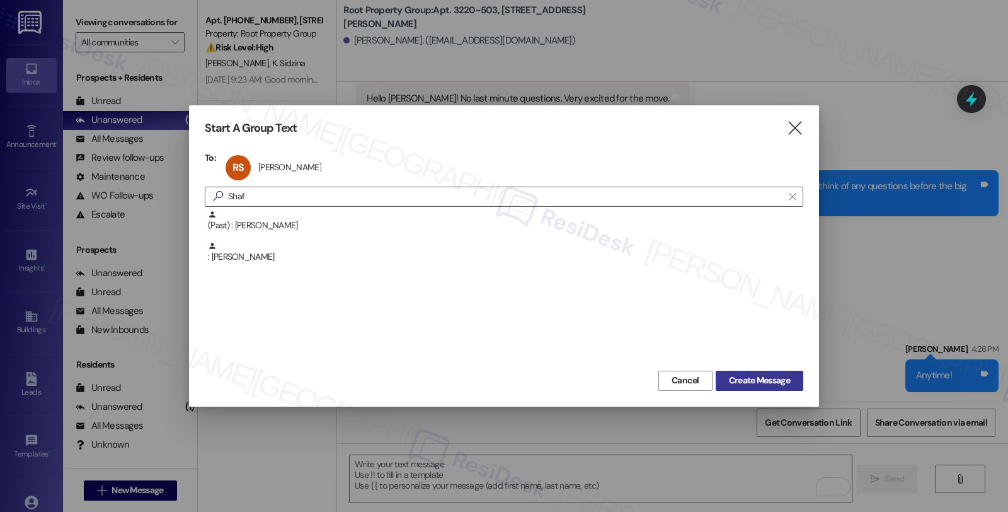
click at [753, 377] on span "Create Message" at bounding box center [759, 380] width 61 height 13
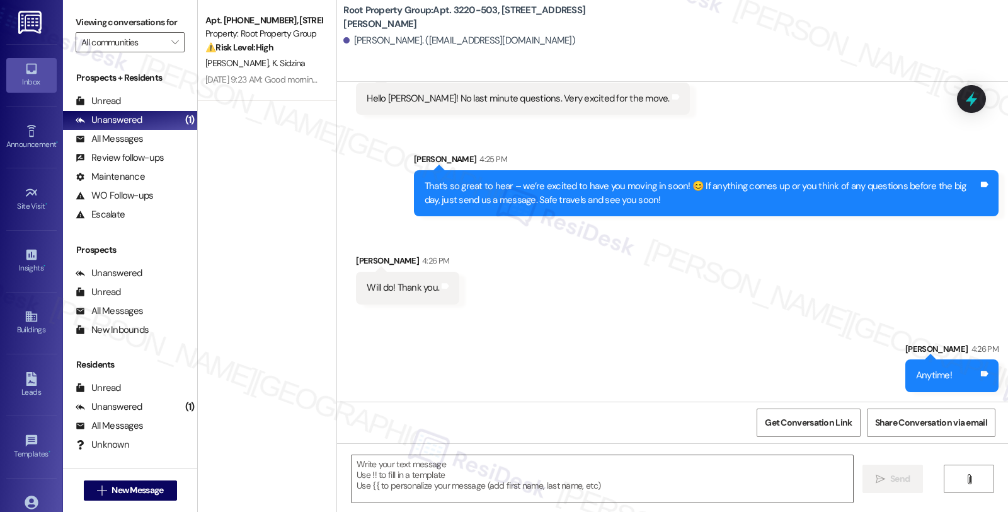
type textarea "Fetching suggested responses. Please feel free to read through the conversation…"
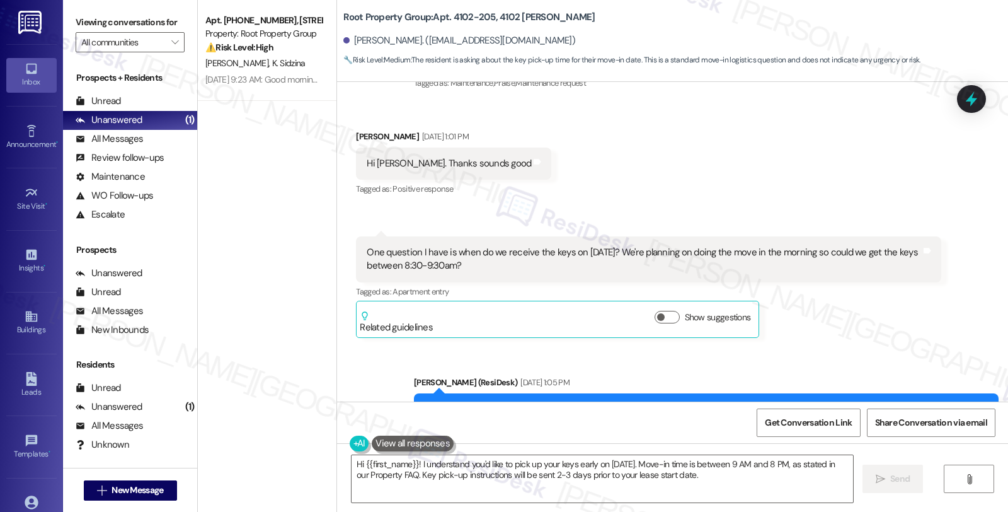
scroll to position [278, 0]
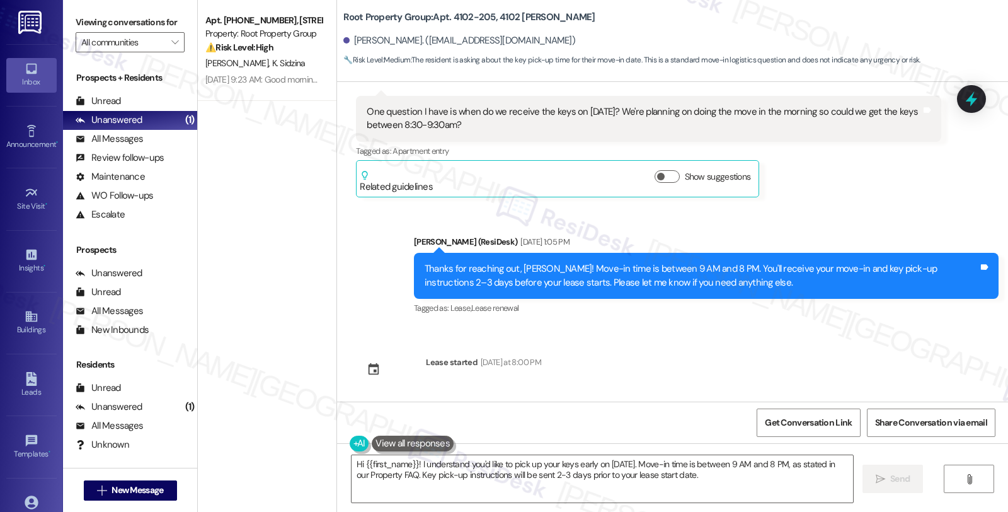
click at [677, 272] on div "Thanks for reaching out, Robert! Move-in time is between 9 AM and 8 PM. You'll …" at bounding box center [702, 275] width 554 height 27
click at [517, 473] on textarea "Hi {{first_name}}! I understand you'd like to pick up your keys early on Sept 8…" at bounding box center [603, 478] width 502 height 47
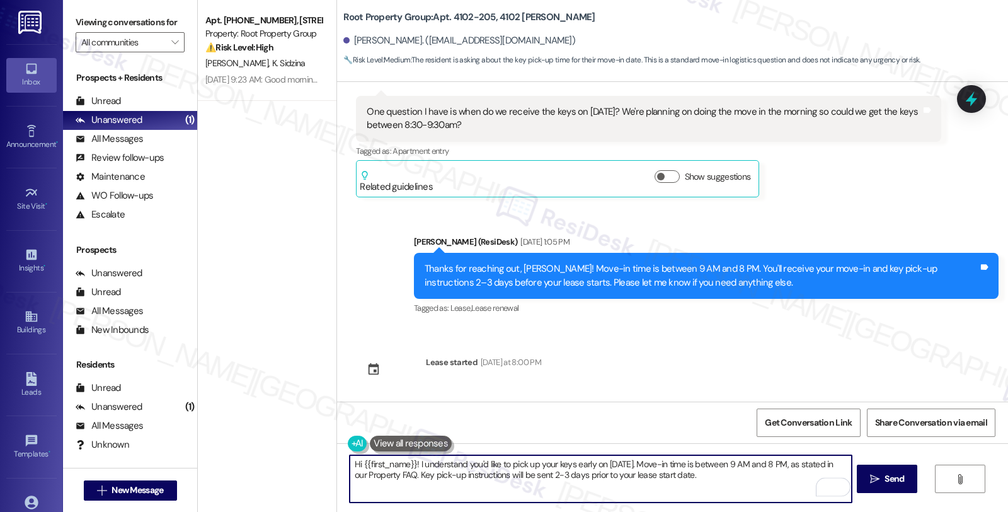
paste textarea "Only one week to go until move-in at {{property}} — we can’t wait to welcome yo…"
type textarea "Hi {{first_name}}! Only one week to go until move-in at {{property}} — we can’t…"
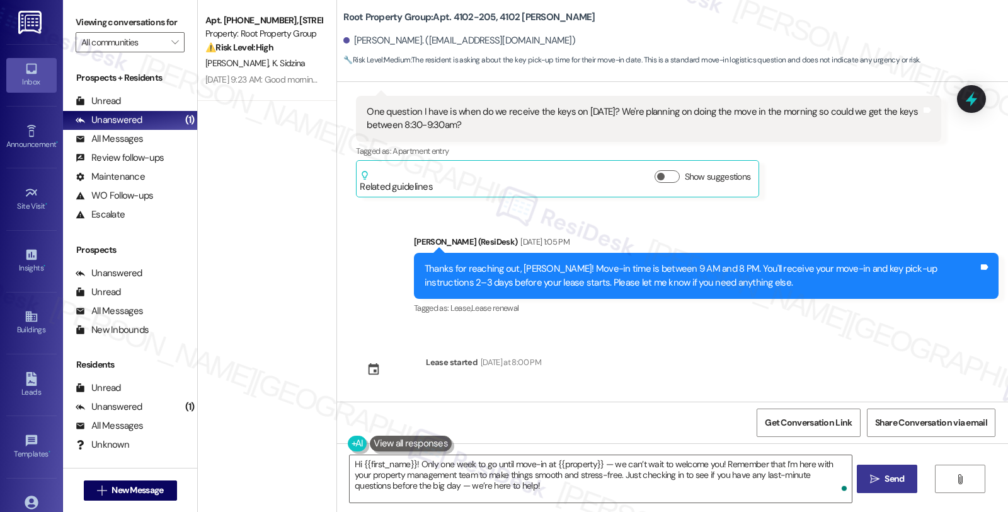
click at [871, 474] on icon "" at bounding box center [874, 479] width 9 height 10
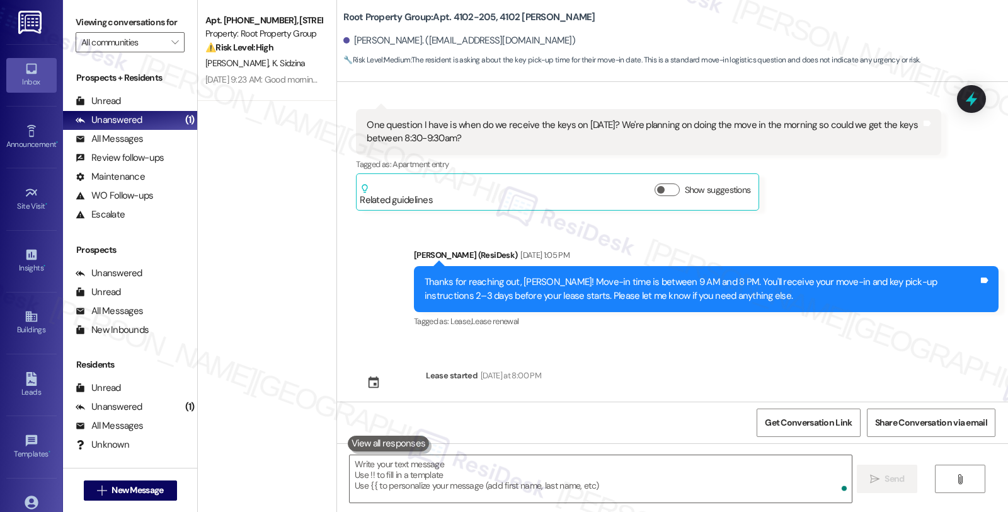
scroll to position [393, 0]
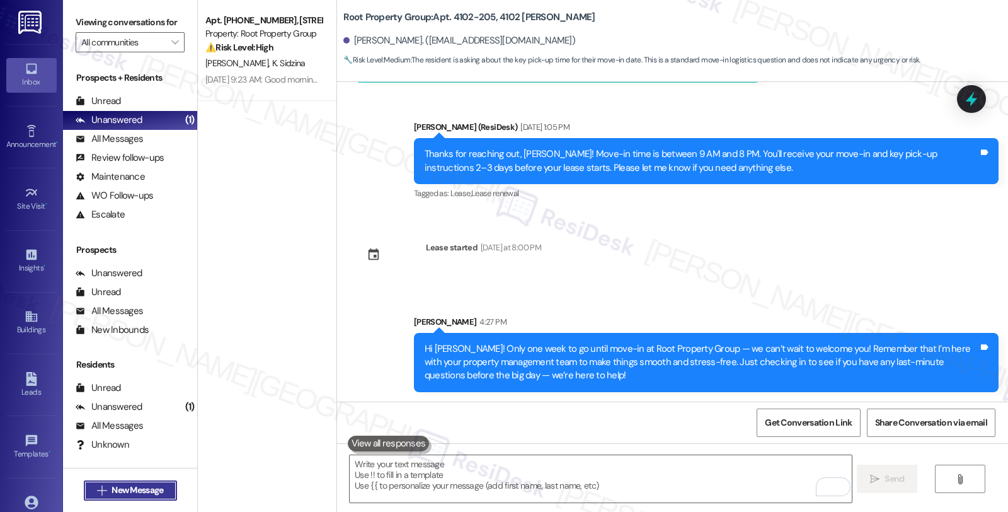
click at [135, 488] on span "New Message" at bounding box center [138, 489] width 52 height 13
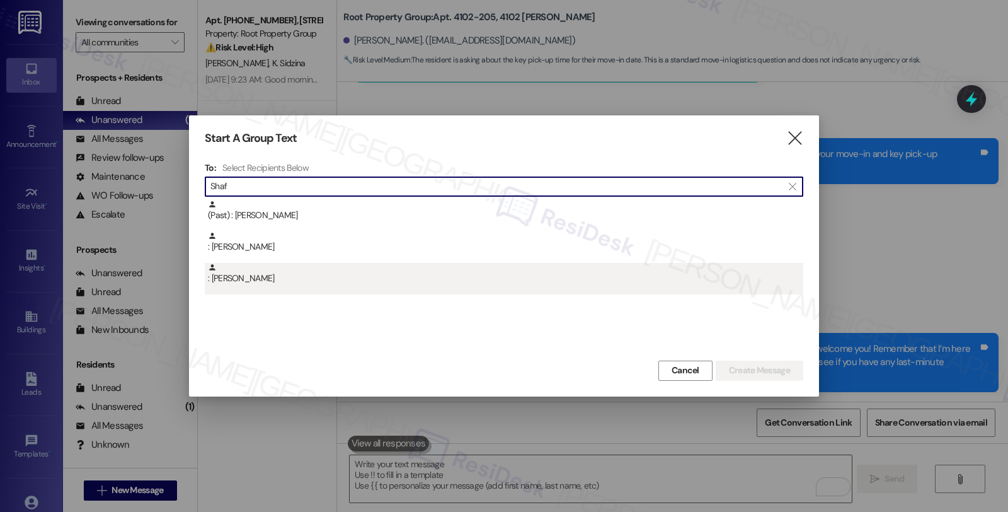
type input "Shaf"
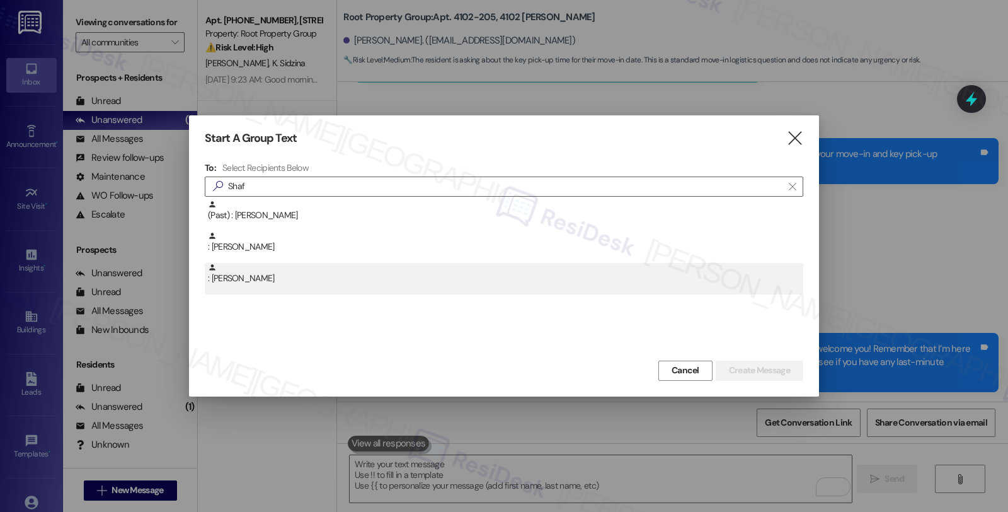
click at [287, 285] on div ": Julia Shaf" at bounding box center [504, 279] width 599 height 32
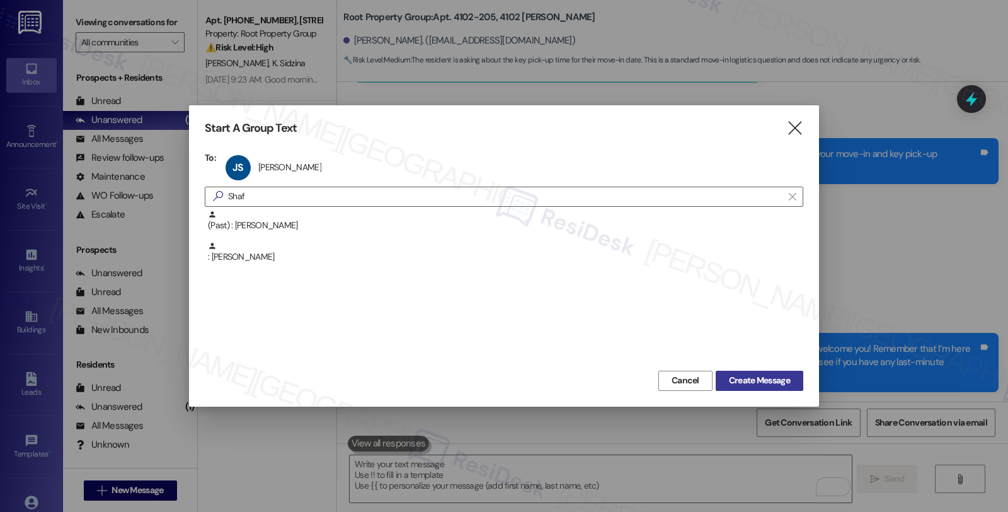
click at [723, 375] on button "Create Message" at bounding box center [760, 380] width 88 height 20
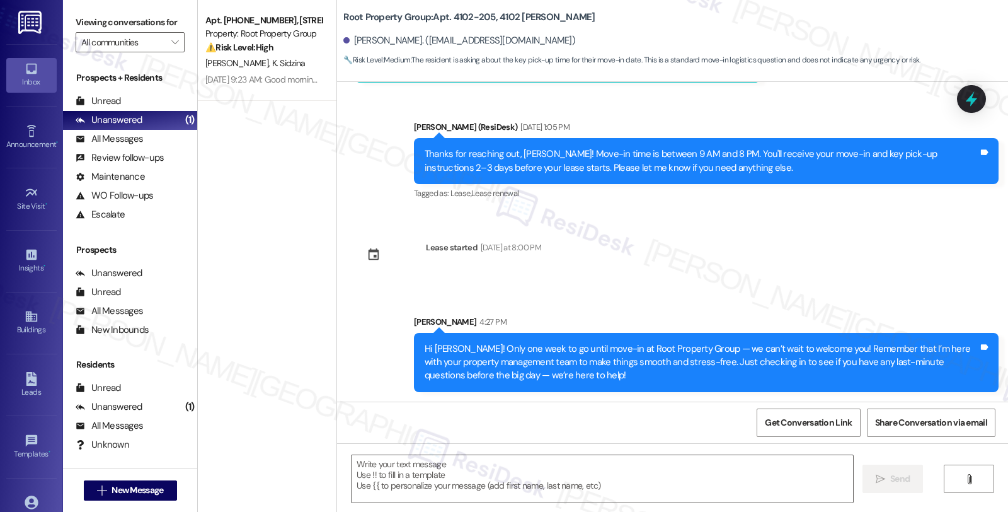
type textarea "Fetching suggested responses. Please feel free to read through the conversation…"
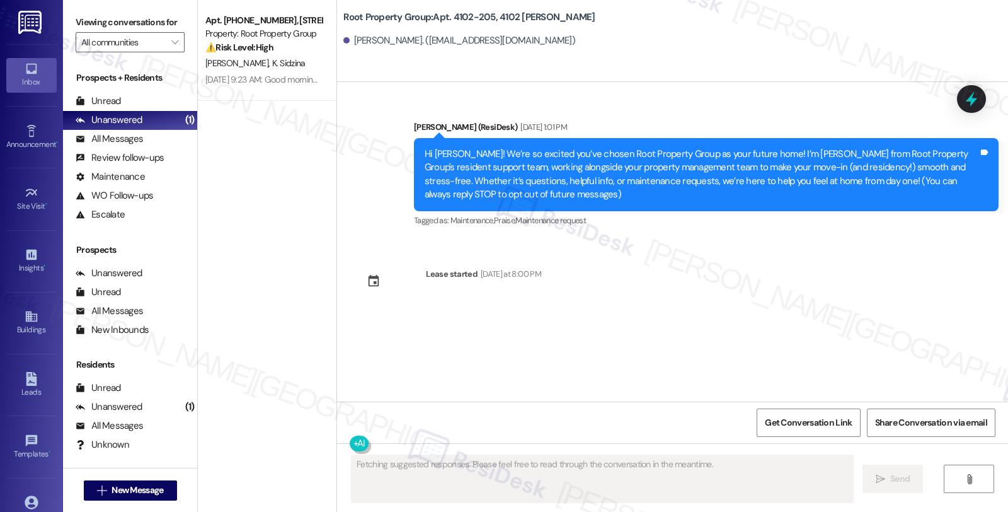
scroll to position [0, 0]
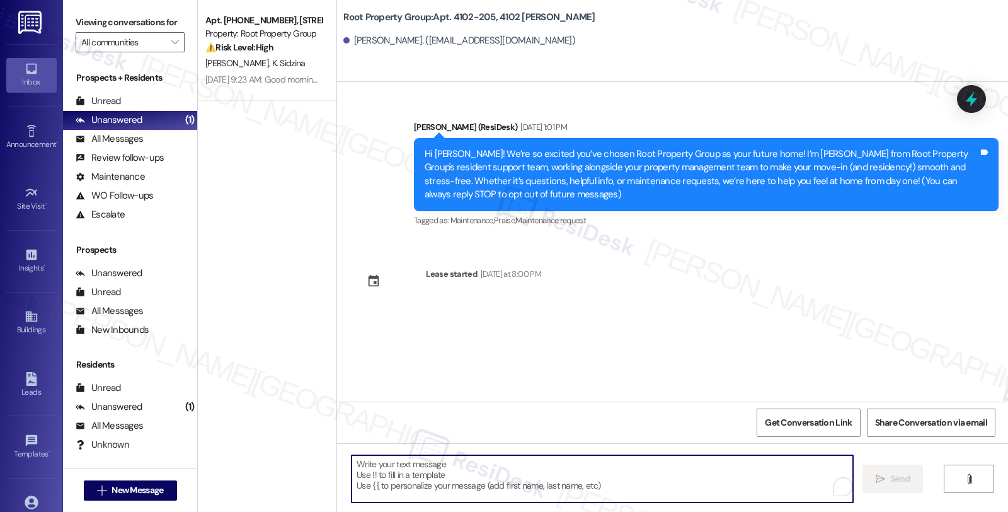
click at [494, 474] on textarea "To enrich screen reader interactions, please activate Accessibility in Grammarl…" at bounding box center [603, 478] width 502 height 47
paste textarea "Hi {{first_name}}! Only one week to go until move-in at {{property}} — we can’t…"
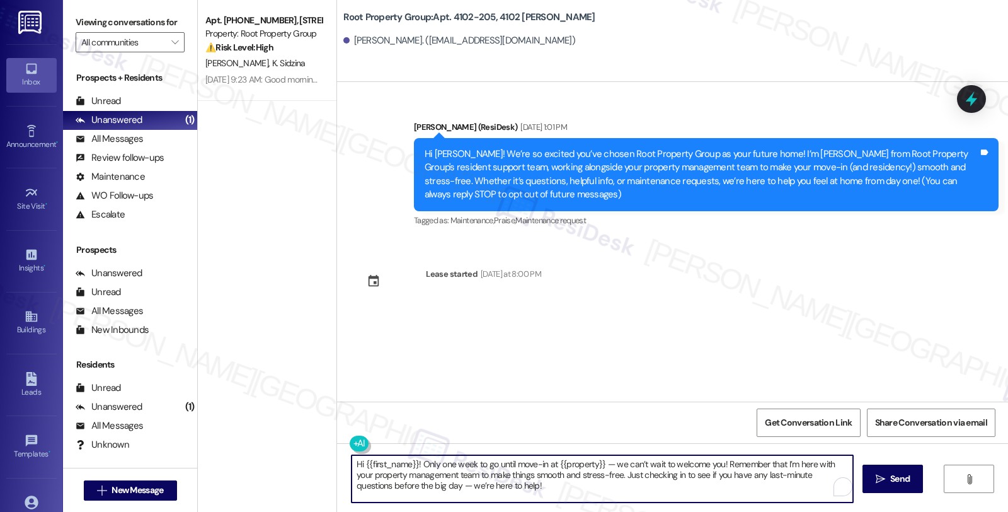
click at [701, 488] on textarea "Hi {{first_name}}! Only one week to go until move-in at {{property}} — we can’t…" at bounding box center [603, 478] width 502 height 47
type textarea "Hi {{first_name}}! Only one week to go until move-in at {{property}} — we can’t…"
click at [892, 481] on span "Send" at bounding box center [895, 478] width 20 height 13
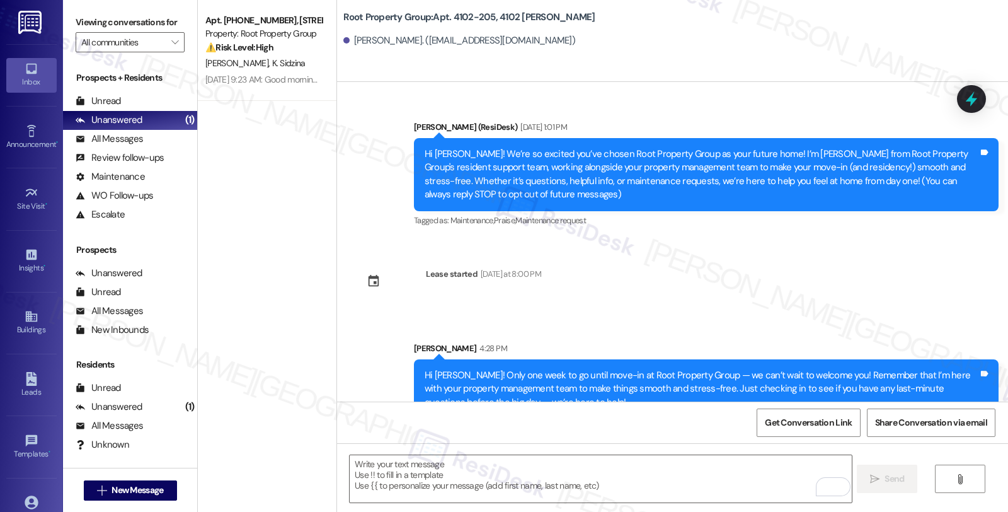
scroll to position [26, 0]
